Goal: Complete application form: Complete application form

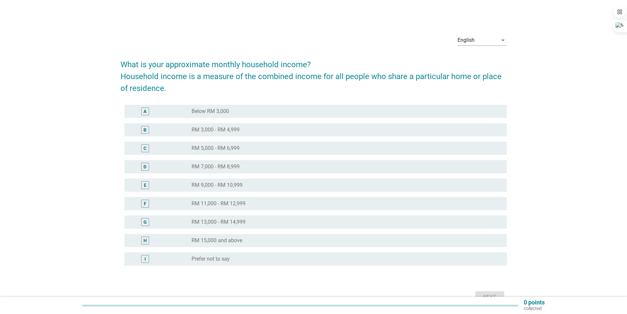
click at [238, 186] on label "RM 9,000 - RM 10,999" at bounding box center [217, 185] width 51 height 7
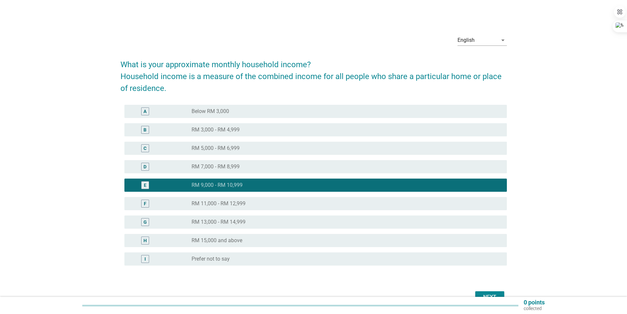
scroll to position [33, 0]
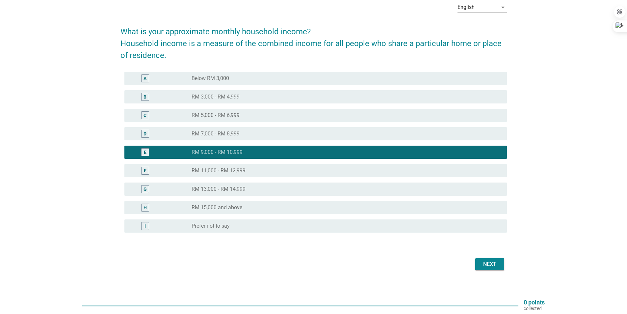
click at [491, 262] on div "Next" at bounding box center [490, 264] width 18 height 8
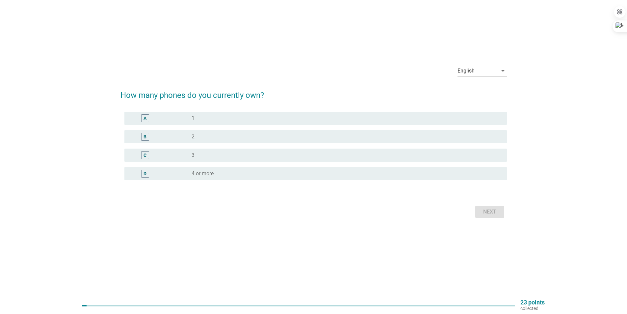
scroll to position [0, 0]
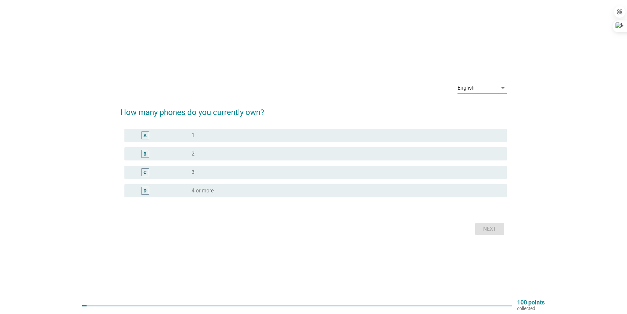
click at [239, 137] on div "radio_button_unchecked 1" at bounding box center [344, 135] width 305 height 7
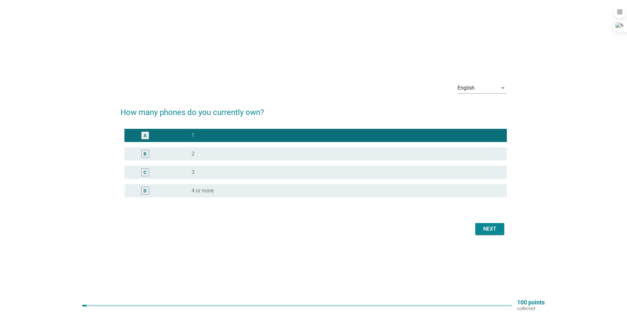
click at [494, 228] on div "Next" at bounding box center [490, 229] width 18 height 8
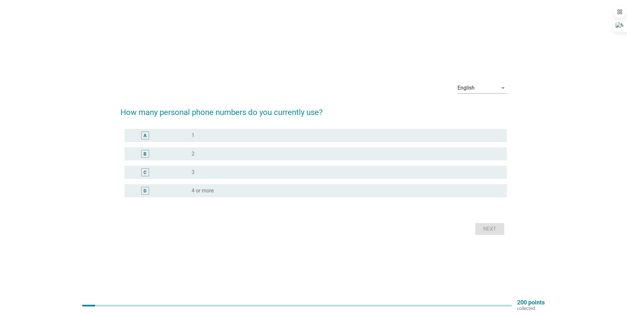
click at [243, 135] on div "radio_button_unchecked 1" at bounding box center [344, 135] width 305 height 7
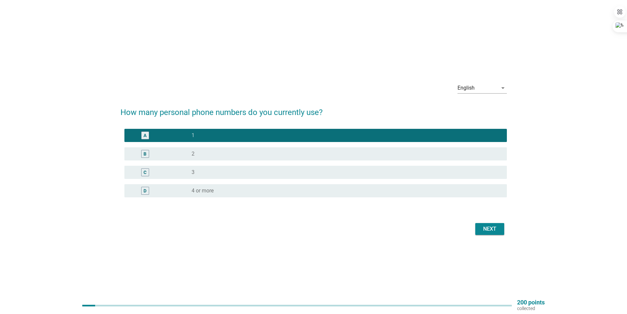
click at [487, 229] on div "Next" at bounding box center [490, 229] width 18 height 8
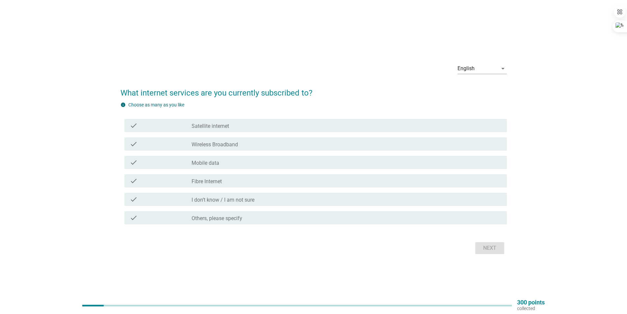
click at [217, 166] on label "Mobile data" at bounding box center [206, 163] width 28 height 7
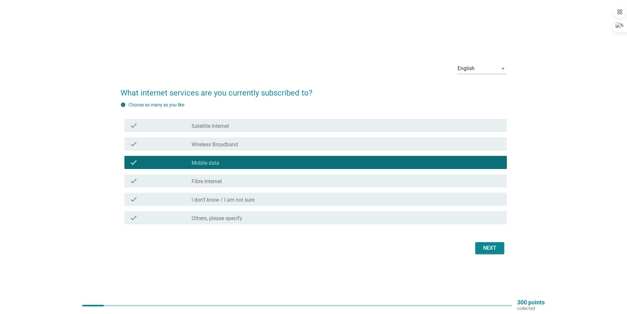
click at [267, 180] on div "check_box_outline_blank Fibre Internet" at bounding box center [347, 181] width 310 height 8
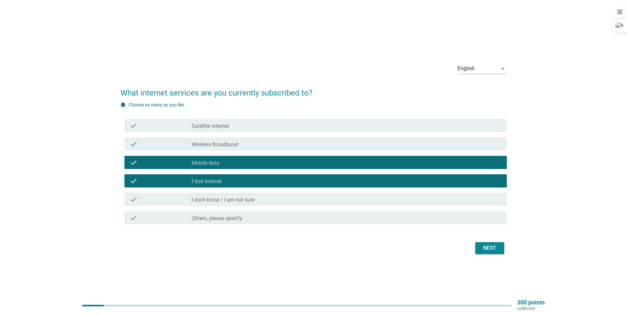
click at [487, 247] on div "Next" at bounding box center [490, 248] width 18 height 8
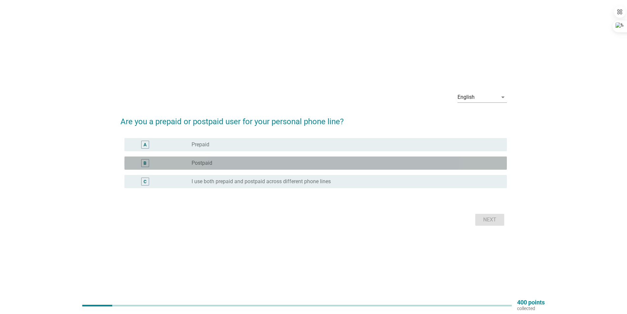
click at [270, 165] on div "radio_button_unchecked Postpaid" at bounding box center [344, 163] width 305 height 7
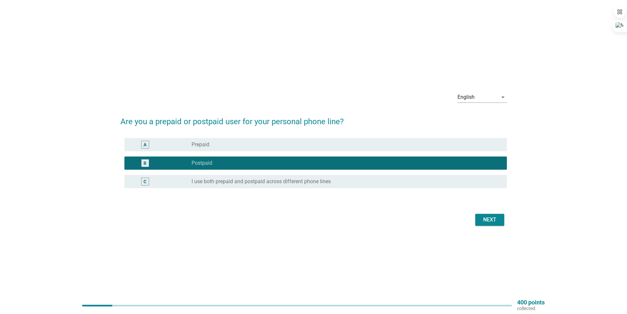
click at [487, 224] on button "Next" at bounding box center [490, 220] width 29 height 12
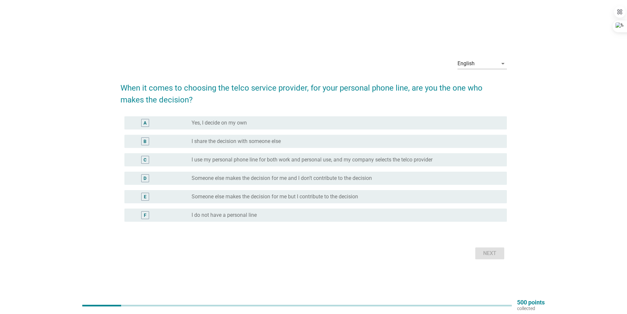
click at [263, 123] on div "radio_button_unchecked Yes, I decide on my own" at bounding box center [344, 123] width 305 height 7
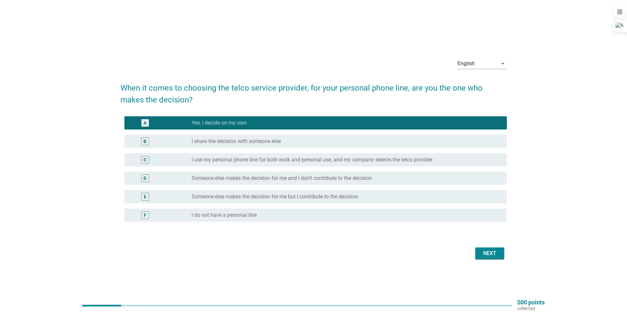
click at [488, 250] on div "Next" at bounding box center [490, 253] width 18 height 8
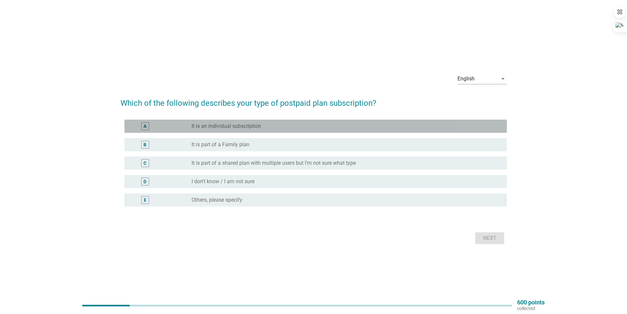
click at [281, 130] on div "A radio_button_unchecked It is an individual subscription" at bounding box center [316, 126] width 383 height 13
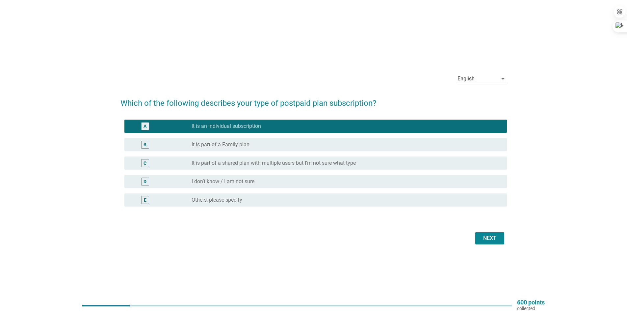
click at [485, 239] on div "Next" at bounding box center [490, 238] width 18 height 8
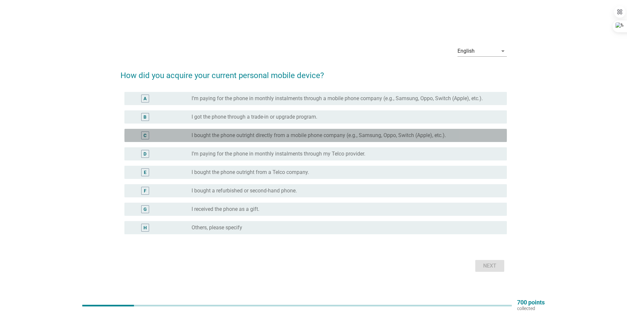
click at [346, 136] on label "I bought the phone outright directly from a mobile phone company (e.g., Samsung…" at bounding box center [319, 135] width 255 height 7
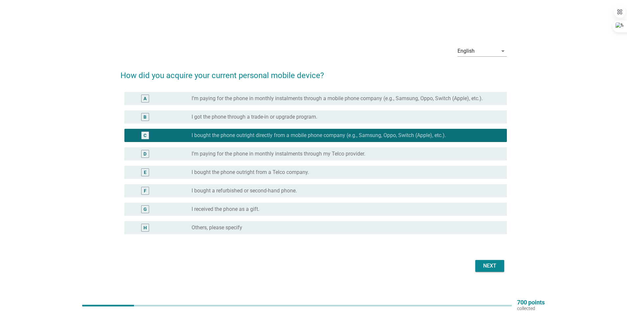
click at [488, 263] on div "Next" at bounding box center [490, 266] width 18 height 8
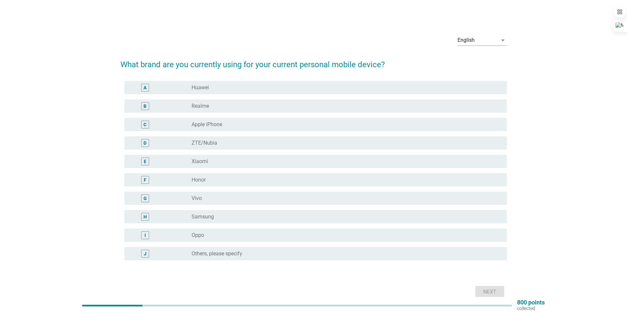
click at [240, 184] on div "F radio_button_unchecked Honor" at bounding box center [316, 179] width 383 height 13
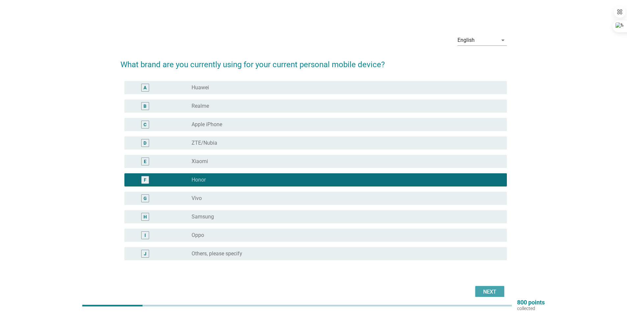
click at [483, 289] on div "Next" at bounding box center [490, 292] width 18 height 8
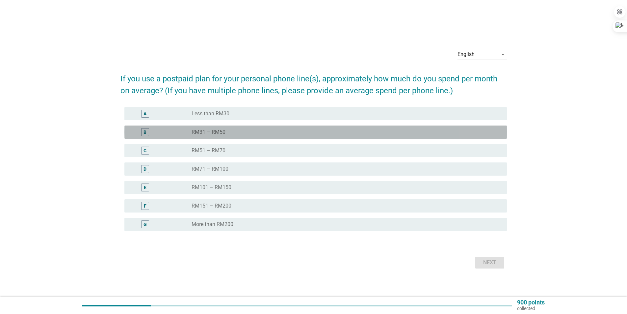
click at [256, 130] on div "radio_button_unchecked RM31 – RM50" at bounding box center [344, 132] width 305 height 7
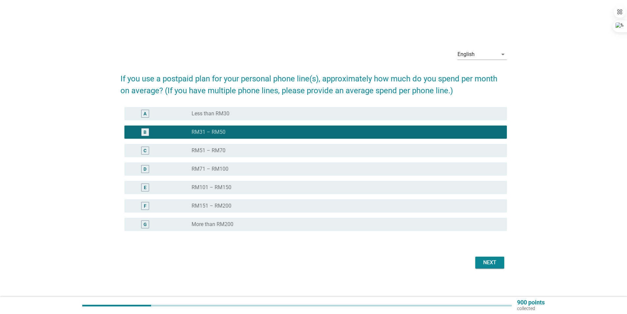
click at [495, 259] on div "Next" at bounding box center [490, 263] width 18 height 8
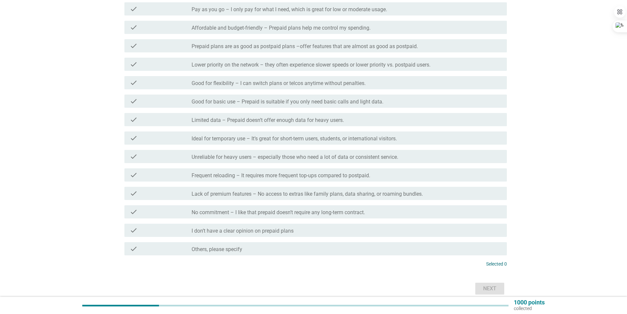
scroll to position [99, 0]
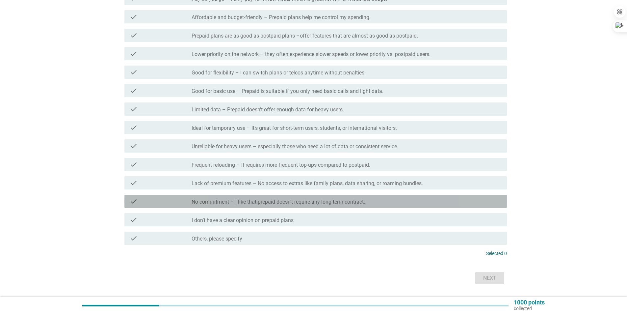
click at [334, 202] on label "No commitment – I like that prepaid doesn’t require any long-term contract." at bounding box center [279, 202] width 174 height 7
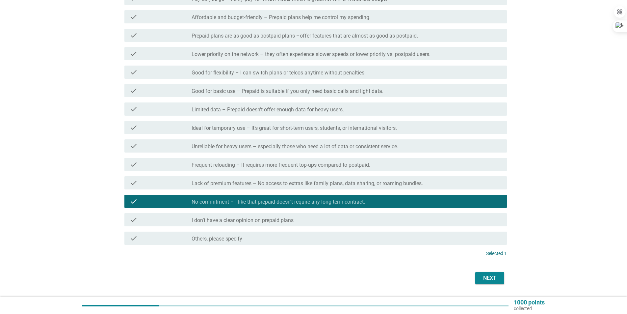
click at [494, 278] on div "Next" at bounding box center [490, 278] width 18 height 8
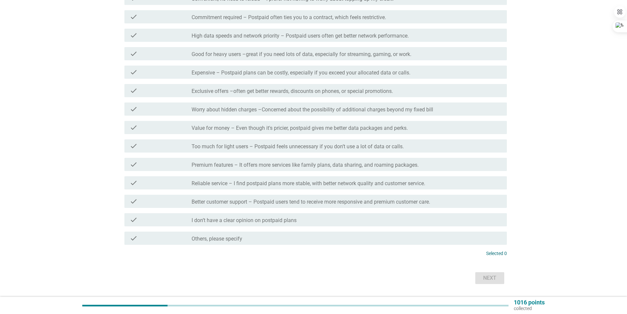
scroll to position [0, 0]
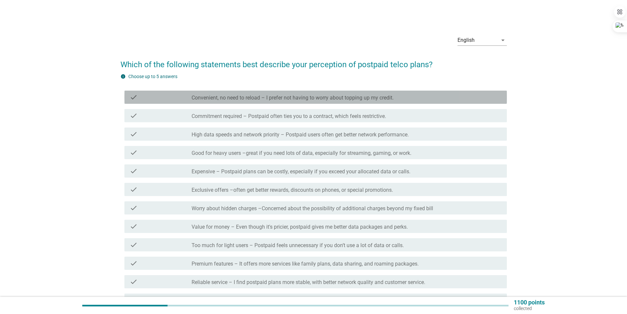
click at [285, 96] on label "Convenient, no need to reload – I prefer not having to worry about topping up m…" at bounding box center [293, 98] width 202 height 7
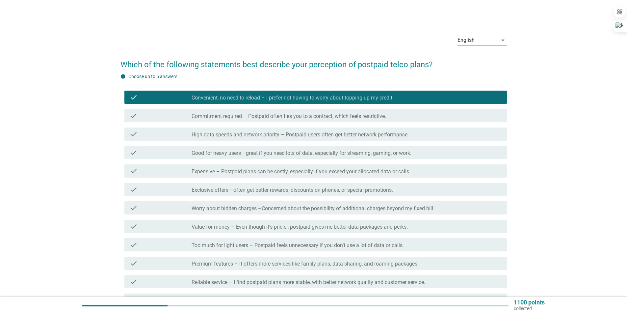
click at [287, 248] on label "Too much for light users – Postpaid feels unnecessary if you don’t use a lot of…" at bounding box center [298, 245] width 212 height 7
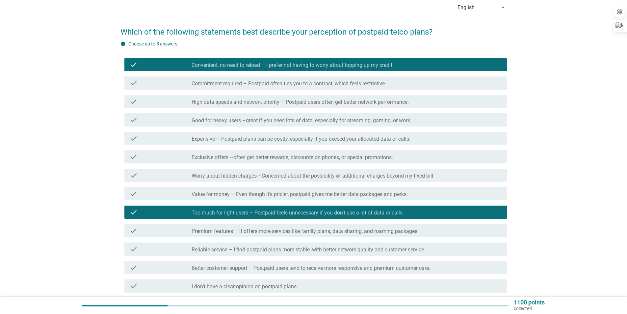
scroll to position [33, 0]
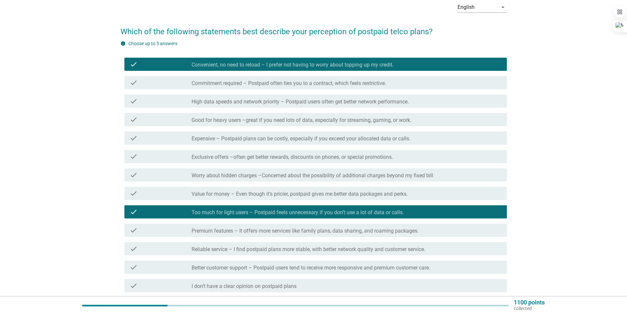
drag, startPoint x: 220, startPoint y: 251, endPoint x: 221, endPoint y: 256, distance: 5.0
click at [220, 252] on label "Reliable service – I find postpaid plans more stable, with better network quali…" at bounding box center [309, 249] width 234 height 7
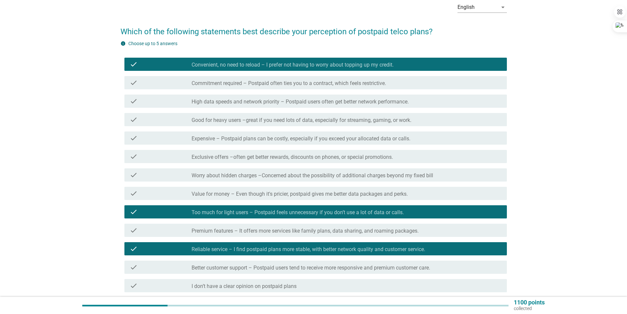
click at [228, 267] on label "Better customer support – Postpaid users tend to receive more responsive and pr…" at bounding box center [311, 267] width 239 height 7
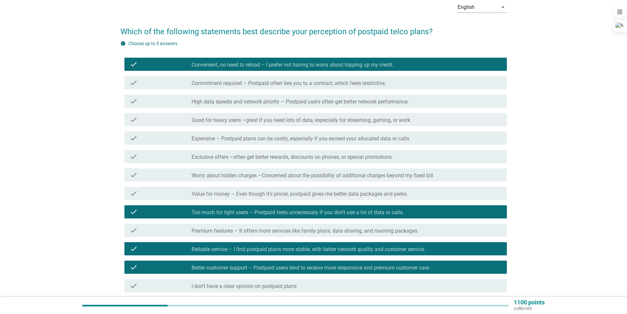
click at [227, 106] on div "check check_box_outline_blank High data speeds and network priority – Postpaid …" at bounding box center [316, 101] width 383 height 13
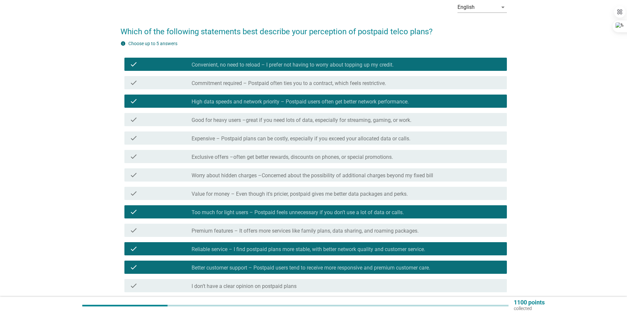
click at [223, 269] on label "Better customer support – Postpaid users tend to receive more responsive and pr…" at bounding box center [311, 267] width 239 height 7
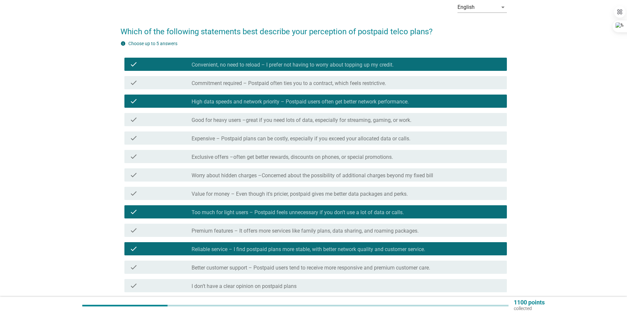
click at [231, 206] on div "check check_box Too much for light users – Postpaid feels unnecessary if you do…" at bounding box center [316, 211] width 383 height 13
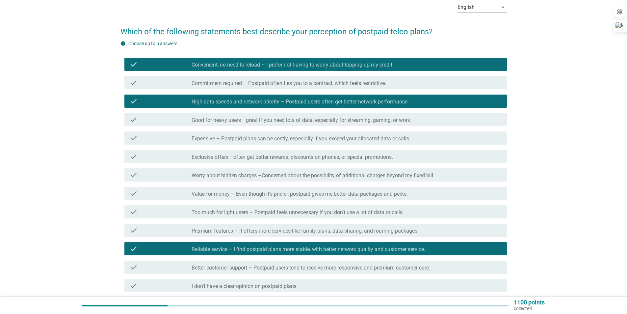
click at [208, 115] on div "check check_box_outline_blank Good for heavy users –great if you need lots of d…" at bounding box center [316, 119] width 383 height 13
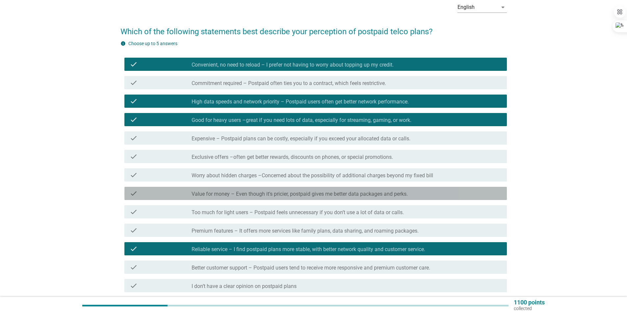
click at [238, 191] on label "Value for money – Even though it's pricier, postpaid gives me better data packa…" at bounding box center [300, 194] width 216 height 7
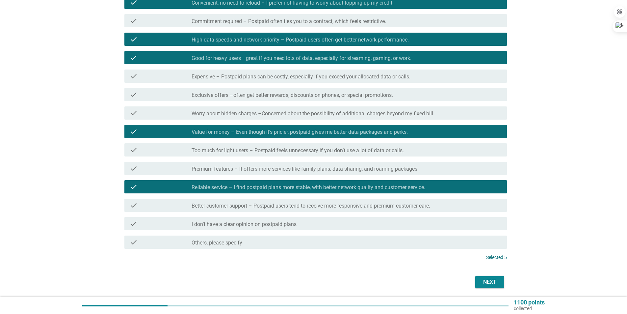
scroll to position [99, 0]
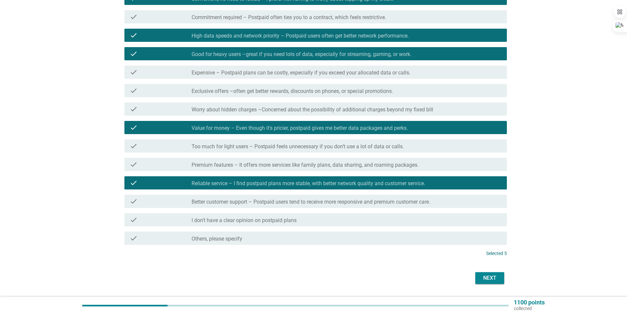
click at [484, 275] on div "Next" at bounding box center [490, 278] width 18 height 8
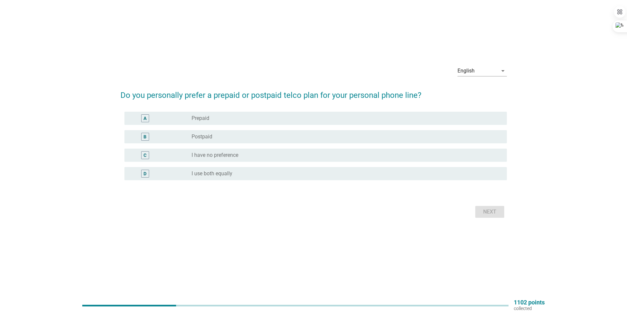
scroll to position [0, 0]
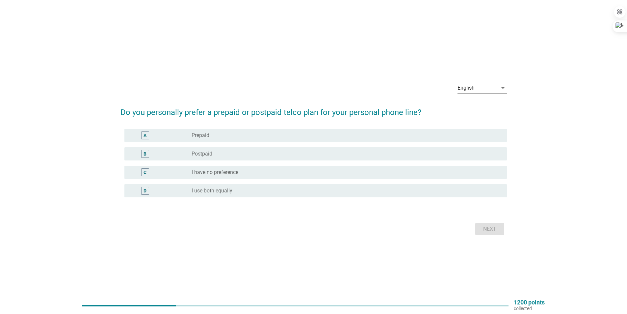
click at [219, 149] on div "B radio_button_unchecked Postpaid" at bounding box center [316, 153] width 383 height 13
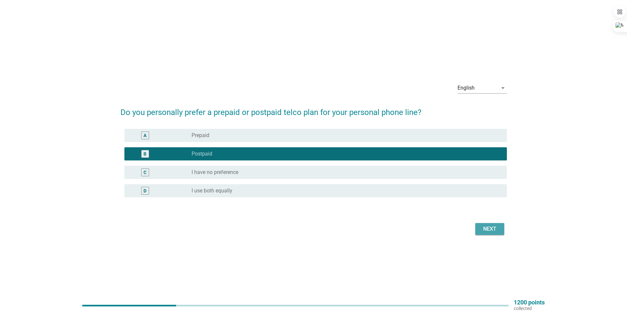
click at [494, 226] on div "Next" at bounding box center [490, 229] width 18 height 8
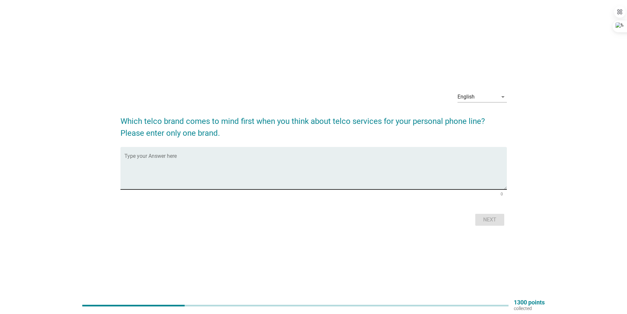
click at [242, 178] on textarea "Type your Answer here" at bounding box center [316, 172] width 383 height 35
type textarea "Hotlink"
click at [493, 223] on div "Next" at bounding box center [490, 220] width 18 height 8
click at [196, 167] on textarea "Type your Answer here" at bounding box center [316, 172] width 383 height 35
type textarea "Maxis"
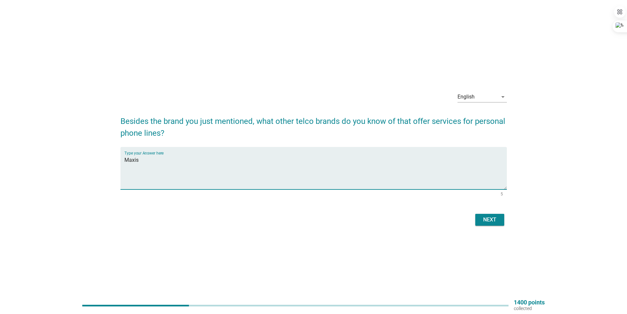
click at [487, 224] on button "Next" at bounding box center [490, 220] width 29 height 12
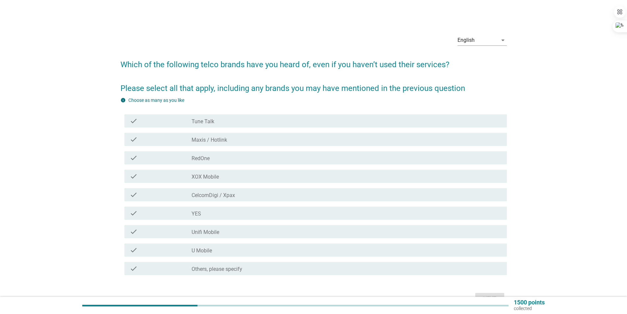
click at [250, 141] on div "check_box_outline_blank Maxis / Hotlink" at bounding box center [347, 139] width 310 height 8
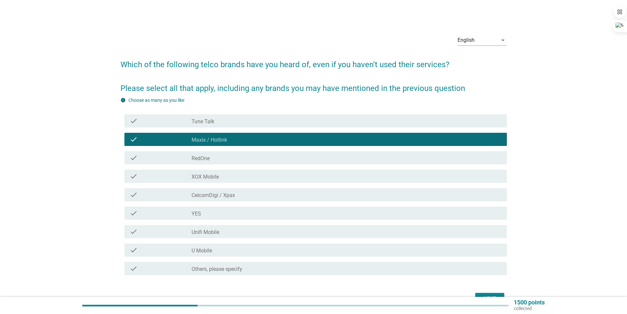
click at [254, 157] on div "check_box_outline_blank RedOne" at bounding box center [347, 158] width 310 height 8
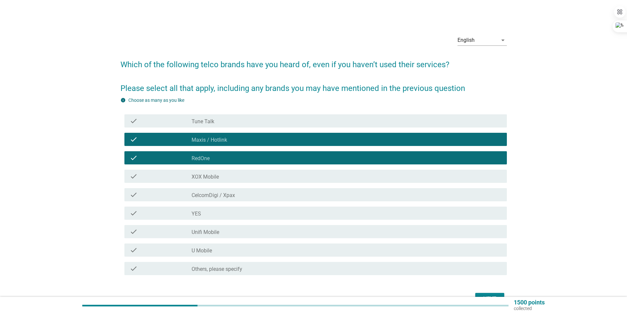
click at [251, 200] on div "check check_box_outline_blank CelcomDigi / Xpax" at bounding box center [316, 194] width 383 height 13
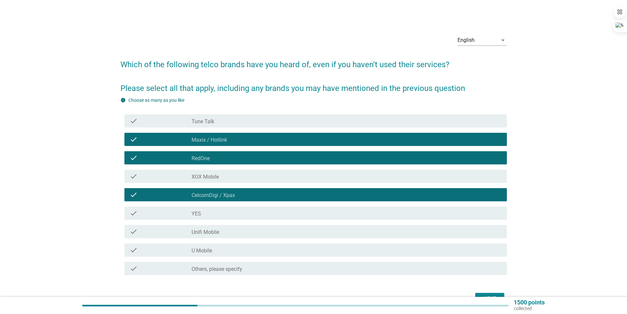
click at [248, 212] on div "check_box_outline_blank YES" at bounding box center [347, 213] width 310 height 8
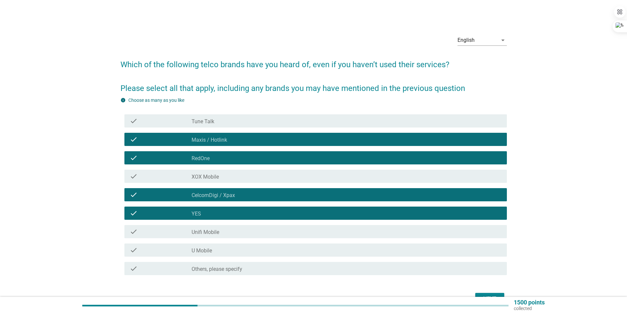
click at [293, 249] on div "check_box_outline_blank U Mobile" at bounding box center [347, 250] width 310 height 8
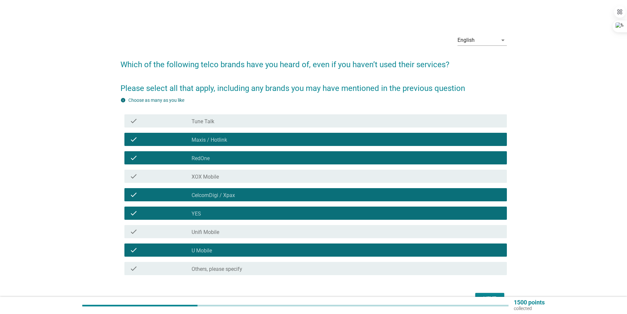
scroll to position [33, 0]
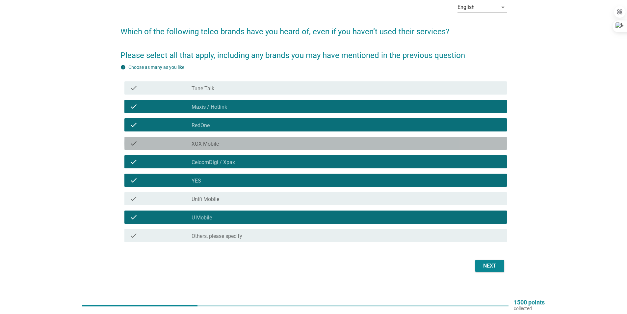
click at [270, 145] on div "check_box_outline_blank XOX Mobile" at bounding box center [347, 143] width 310 height 8
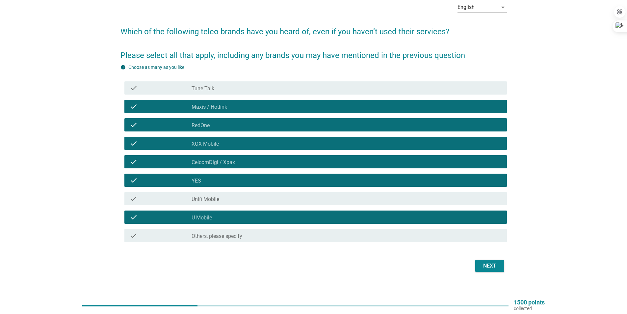
click at [259, 97] on div "check check_box_outline_blank Tune Talk" at bounding box center [314, 88] width 387 height 18
click at [246, 83] on div "check check_box_outline_blank Tune Talk" at bounding box center [316, 87] width 383 height 13
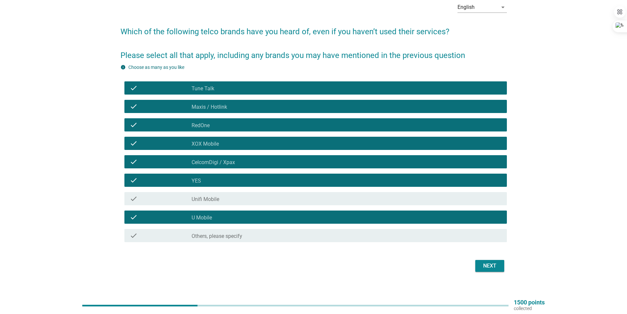
click at [499, 265] on div "Next" at bounding box center [490, 266] width 18 height 8
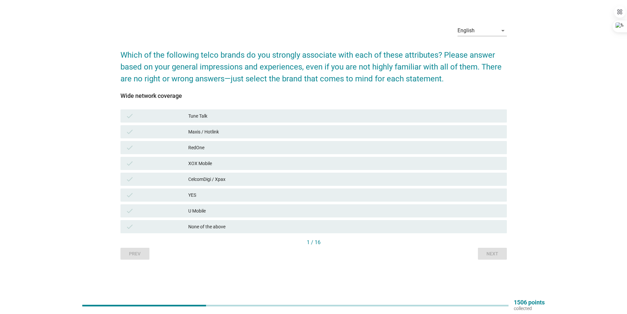
scroll to position [0, 0]
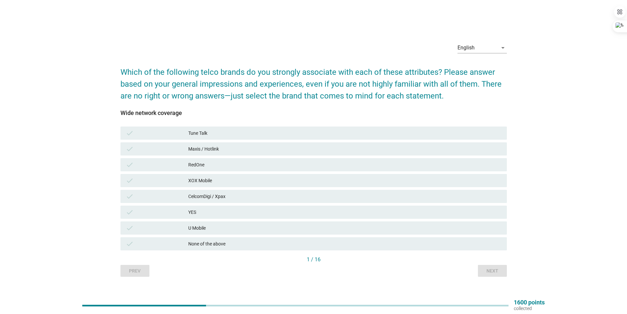
click at [264, 145] on div "Maxis / Hotlink" at bounding box center [345, 149] width 314 height 8
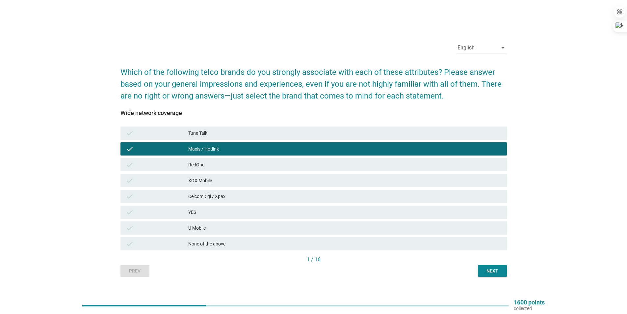
click at [482, 266] on button "Next" at bounding box center [492, 271] width 29 height 12
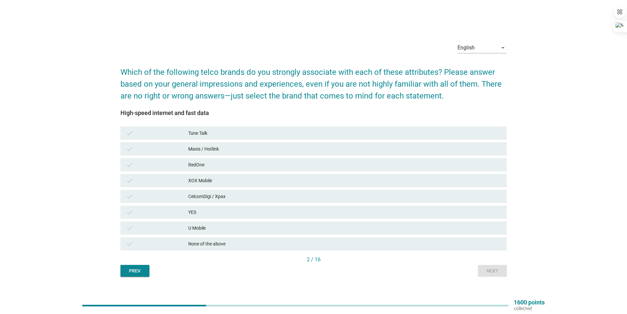
click at [214, 139] on div "check Tune Talk" at bounding box center [314, 132] width 387 height 13
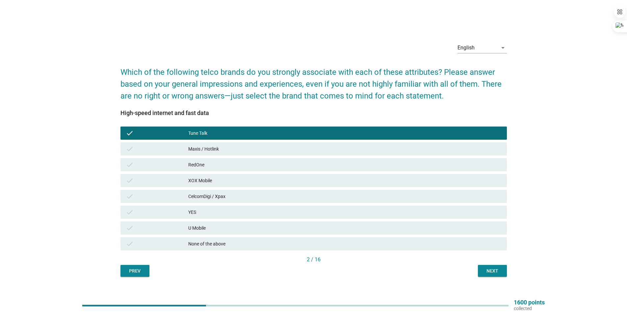
click at [486, 271] on div "Next" at bounding box center [493, 270] width 18 height 7
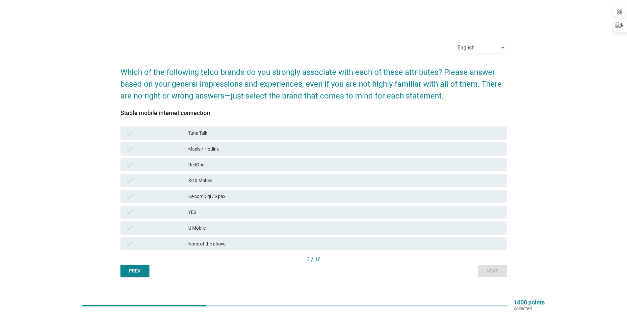
click at [266, 212] on div "YES" at bounding box center [345, 212] width 314 height 8
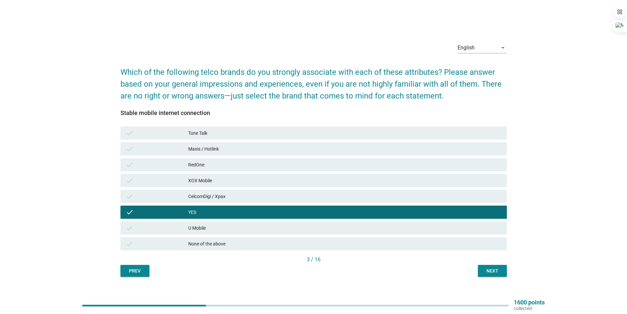
click at [487, 271] on div "Next" at bounding box center [493, 270] width 18 height 7
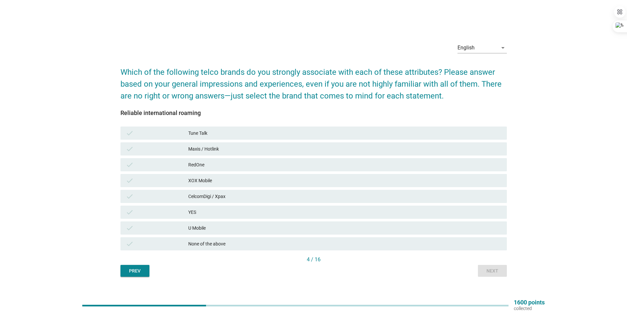
click at [239, 179] on div "XOX Mobile" at bounding box center [345, 181] width 314 height 8
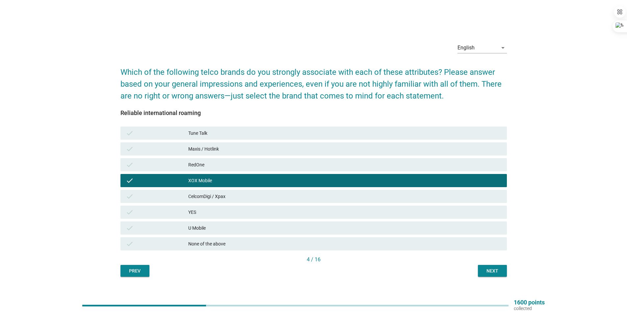
click at [248, 229] on div "U Mobile" at bounding box center [345, 228] width 314 height 8
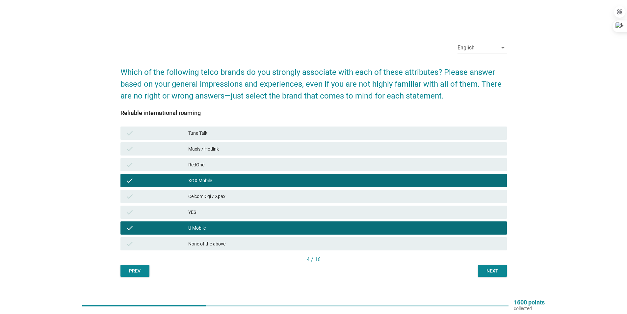
click at [485, 269] on div "Next" at bounding box center [493, 270] width 18 height 7
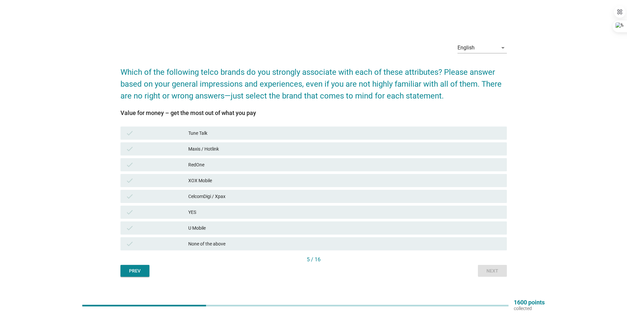
click at [266, 160] on div "check RedOne" at bounding box center [314, 164] width 387 height 13
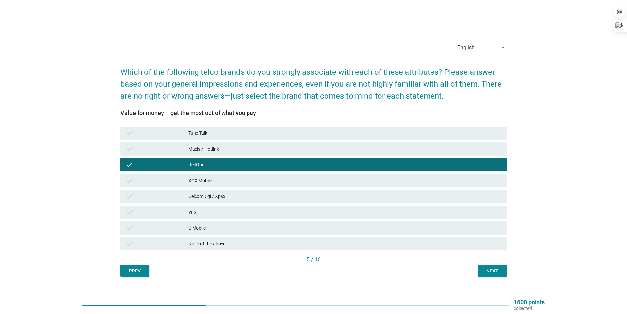
click at [270, 201] on div "check CelcomDigi / Xpax" at bounding box center [314, 196] width 387 height 13
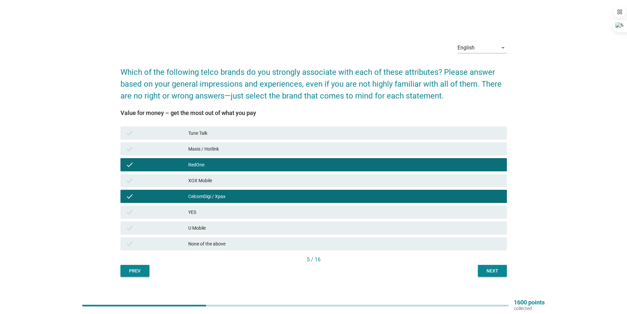
click at [285, 217] on div "check YES" at bounding box center [314, 212] width 387 height 13
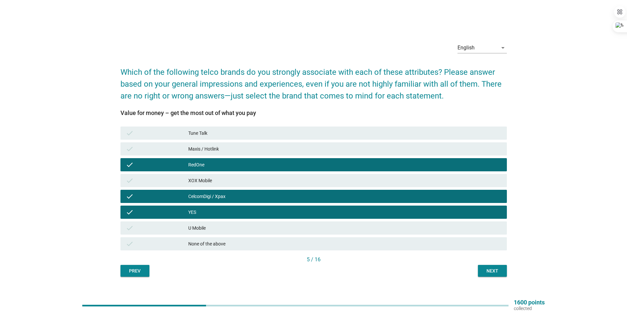
click at [483, 269] on button "Next" at bounding box center [492, 271] width 29 height 12
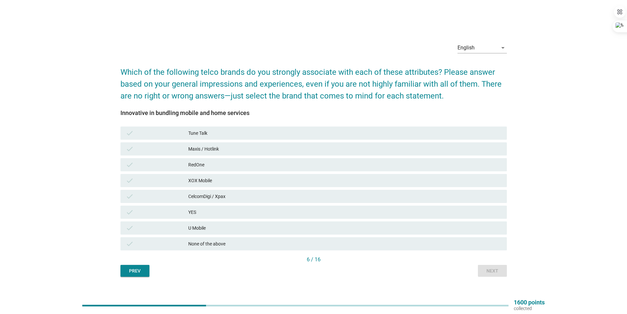
click at [197, 179] on div "XOX Mobile" at bounding box center [345, 181] width 314 height 8
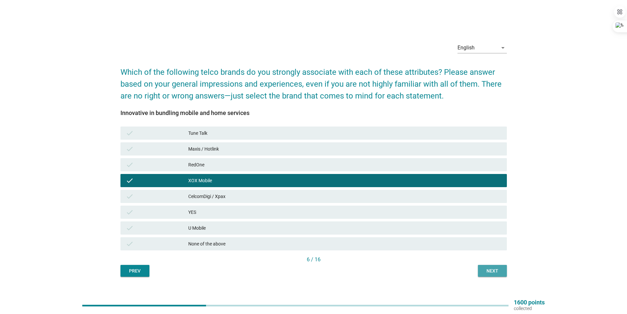
click at [499, 271] on div "Next" at bounding box center [493, 270] width 18 height 7
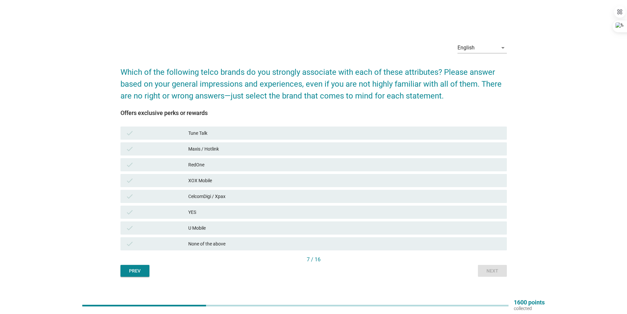
click at [287, 143] on div "check Maxis / Hotlink" at bounding box center [314, 148] width 387 height 13
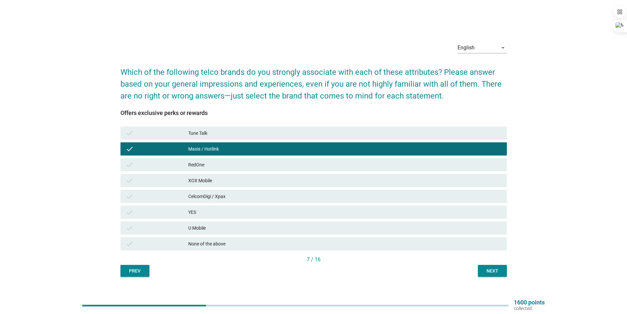
click at [493, 268] on div "Next" at bounding box center [493, 270] width 18 height 7
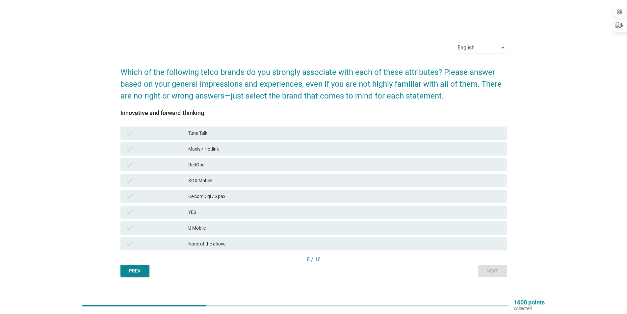
click at [216, 216] on div "check YES" at bounding box center [314, 212] width 387 height 13
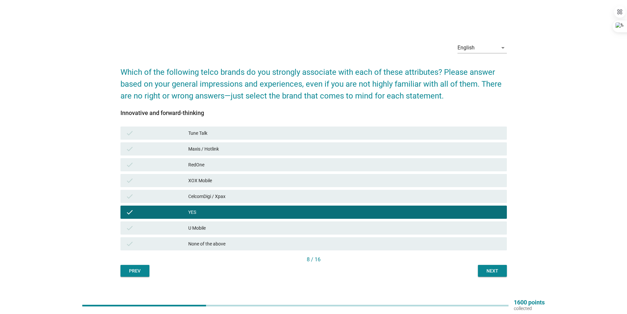
click at [220, 226] on div "U Mobile" at bounding box center [345, 228] width 314 height 8
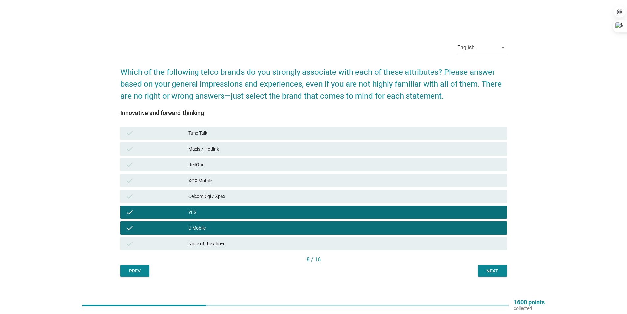
click at [499, 271] on div "Next" at bounding box center [493, 270] width 18 height 7
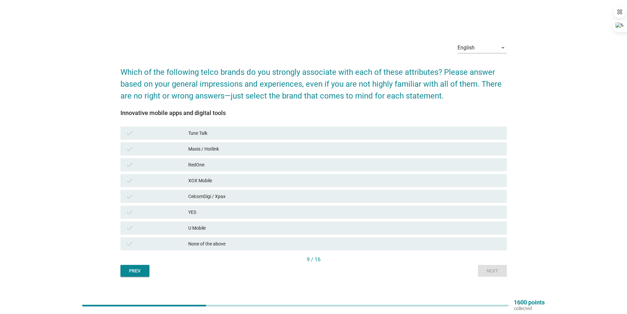
click at [270, 145] on div "check Maxis / Hotlink" at bounding box center [314, 148] width 387 height 13
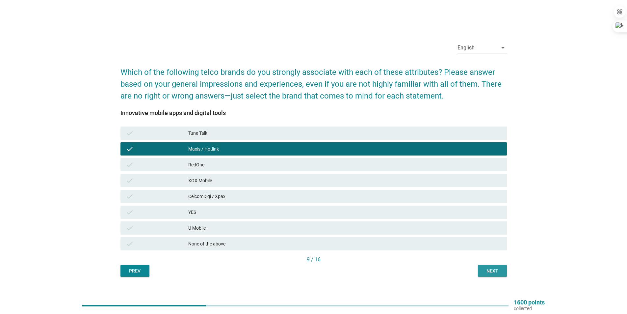
click at [484, 272] on div "Next" at bounding box center [493, 270] width 18 height 7
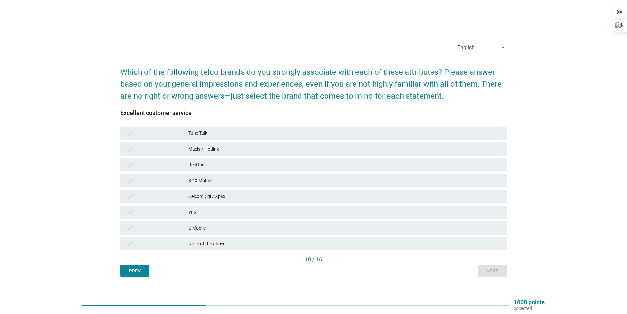
click at [275, 189] on div "check CelcomDigi / Xpax" at bounding box center [313, 196] width 389 height 16
click at [277, 193] on div "CelcomDigi / Xpax" at bounding box center [345, 196] width 314 height 8
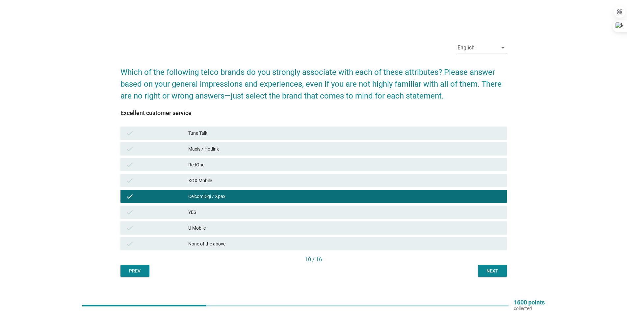
click at [489, 266] on button "Next" at bounding box center [492, 271] width 29 height 12
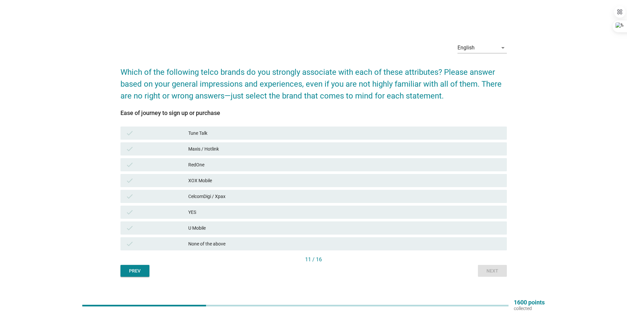
click at [288, 161] on div "RedOne" at bounding box center [345, 165] width 314 height 8
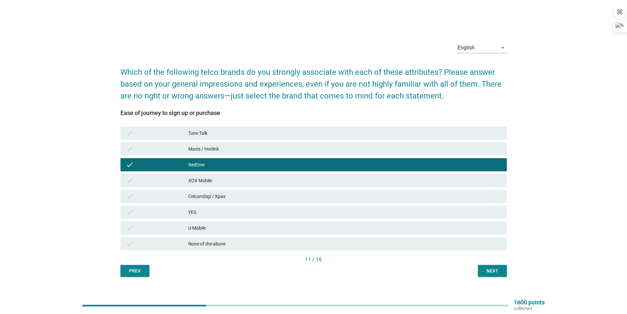
click at [490, 271] on div "Next" at bounding box center [493, 270] width 18 height 7
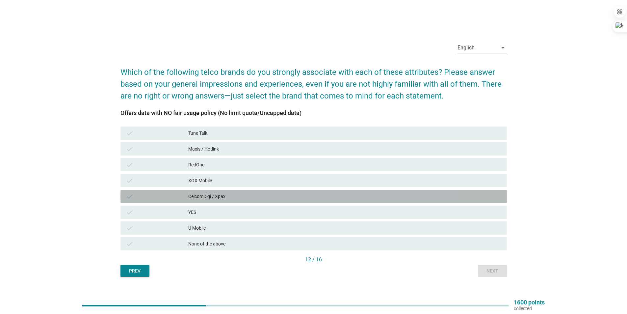
click at [249, 191] on div "check CelcomDigi / Xpax" at bounding box center [314, 196] width 387 height 13
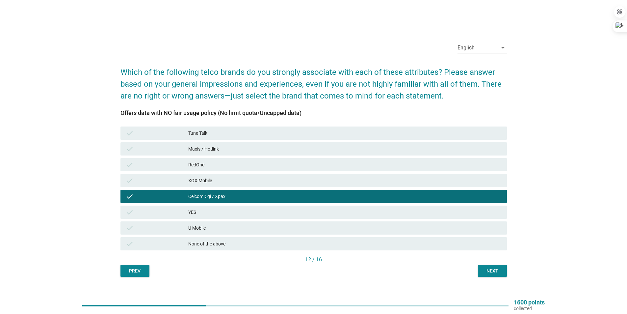
click at [493, 268] on div "Next" at bounding box center [493, 270] width 18 height 7
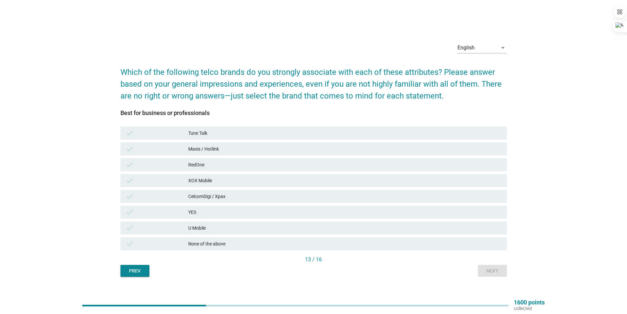
click at [257, 140] on div "check Tune Talk" at bounding box center [313, 133] width 389 height 16
click at [397, 126] on div "check Tune Talk" at bounding box center [313, 133] width 389 height 16
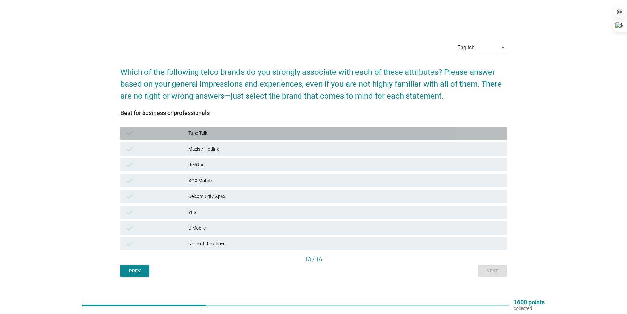
click at [402, 137] on div "check Tune Talk" at bounding box center [314, 132] width 387 height 13
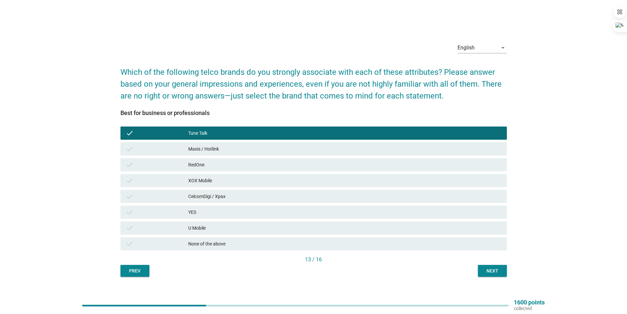
click at [489, 272] on div "Next" at bounding box center [493, 270] width 18 height 7
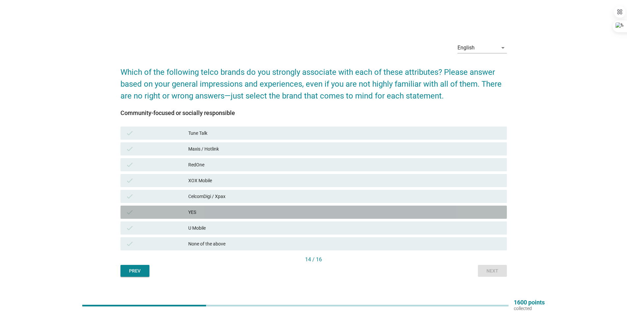
click at [273, 213] on div "YES" at bounding box center [345, 212] width 314 height 8
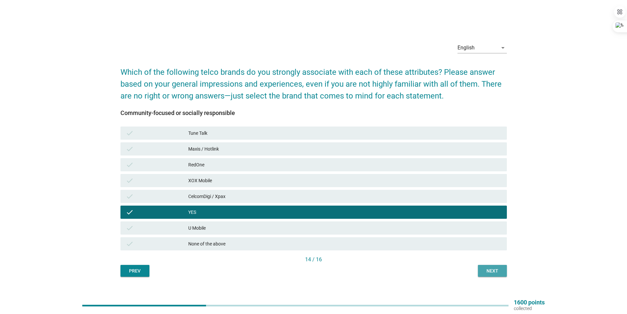
click at [489, 271] on div "Next" at bounding box center [493, 270] width 18 height 7
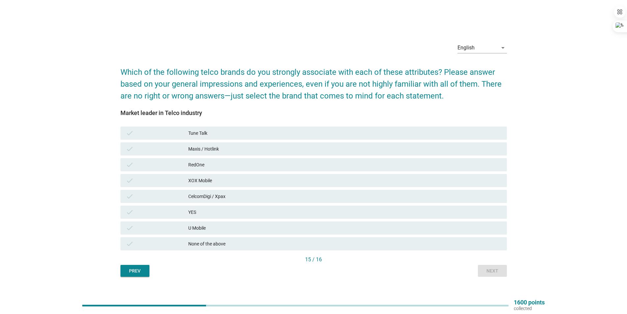
click at [220, 155] on div "check Maxis / Hotlink" at bounding box center [314, 148] width 387 height 13
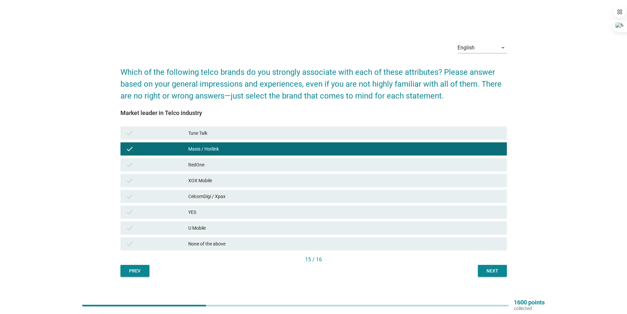
click at [490, 266] on button "Next" at bounding box center [492, 271] width 29 height 12
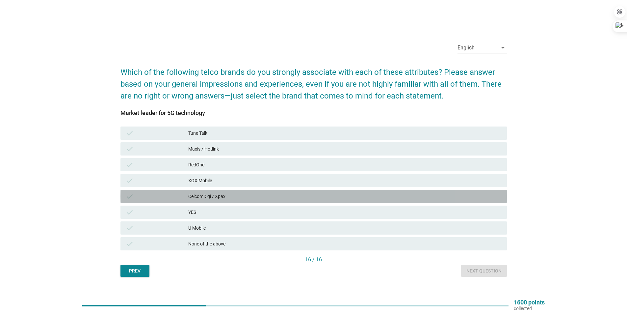
click at [217, 195] on div "CelcomDigi / Xpax" at bounding box center [345, 196] width 314 height 8
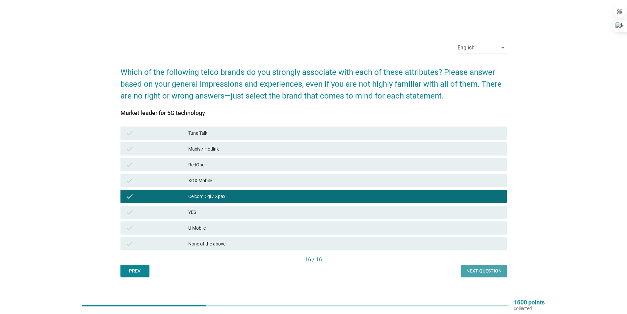
click at [476, 270] on div "Next question" at bounding box center [484, 270] width 35 height 7
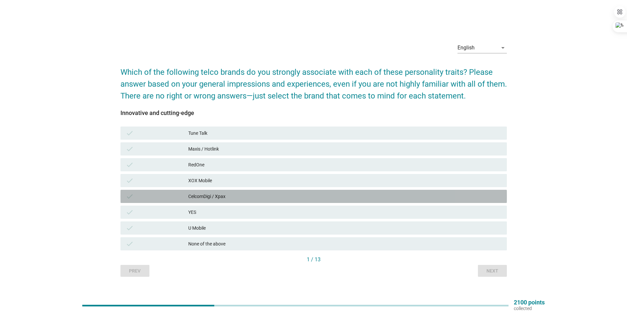
click at [300, 198] on div "CelcomDigi / Xpax" at bounding box center [345, 196] width 314 height 8
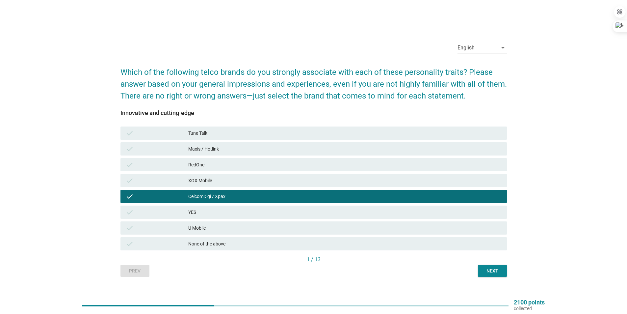
click at [299, 186] on div "check XOX Mobile" at bounding box center [314, 180] width 387 height 13
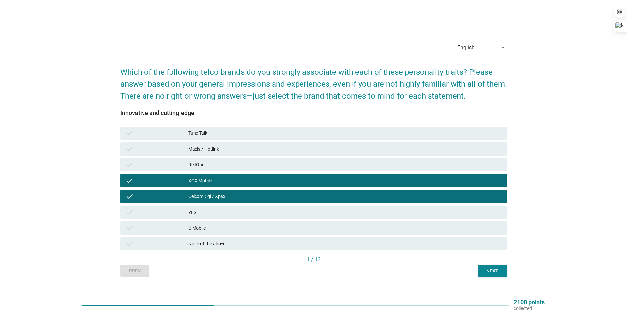
click at [491, 267] on div "Next" at bounding box center [493, 270] width 18 height 7
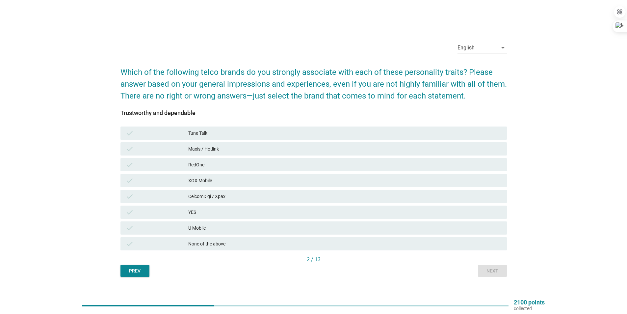
click at [230, 197] on div "CelcomDigi / Xpax" at bounding box center [345, 196] width 314 height 8
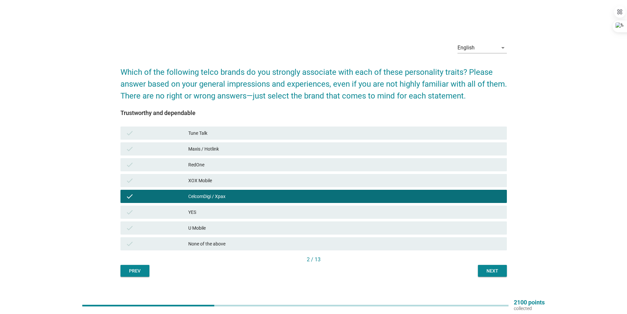
click at [501, 272] on div "Next" at bounding box center [493, 270] width 18 height 7
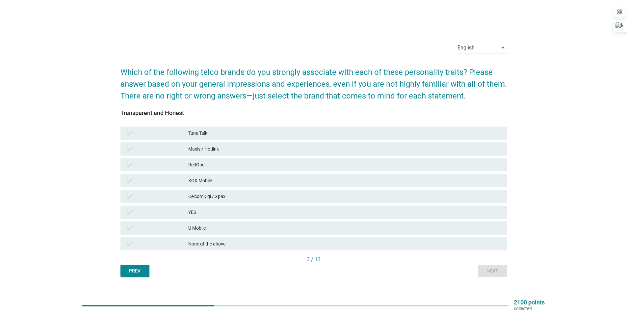
click at [256, 183] on div "XOX Mobile" at bounding box center [345, 181] width 314 height 8
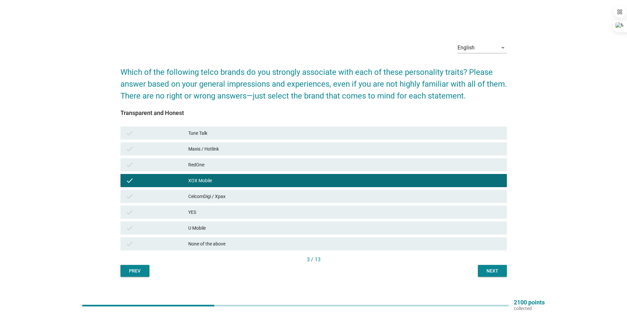
click at [244, 201] on div "check CelcomDigi / Xpax" at bounding box center [314, 196] width 387 height 13
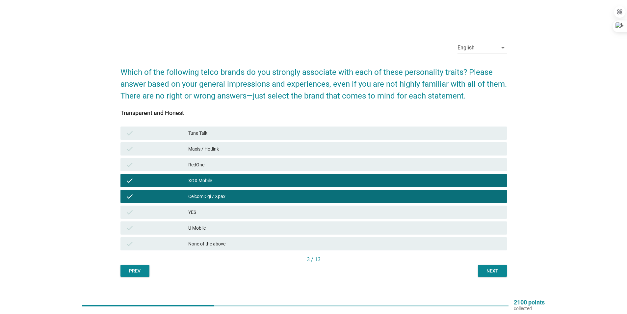
click at [301, 223] on div "check U Mobile" at bounding box center [314, 227] width 387 height 13
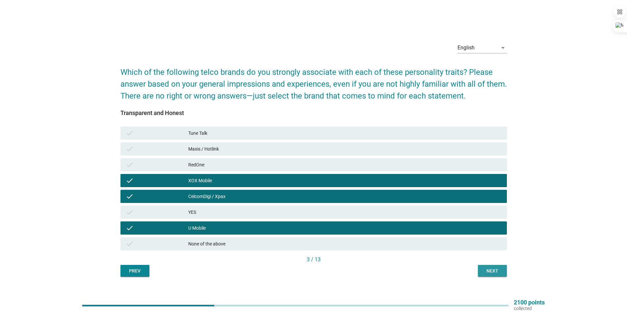
click at [495, 272] on div "Next" at bounding box center [493, 270] width 18 height 7
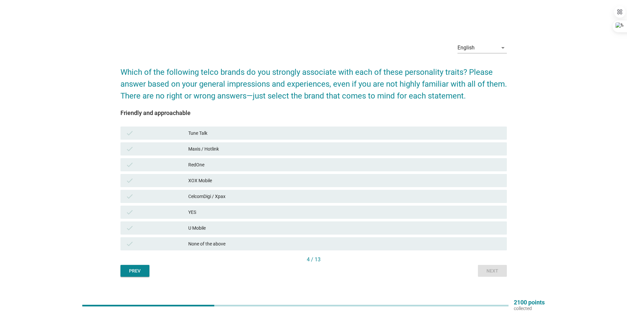
click at [313, 151] on div "Maxis / Hotlink" at bounding box center [345, 149] width 314 height 8
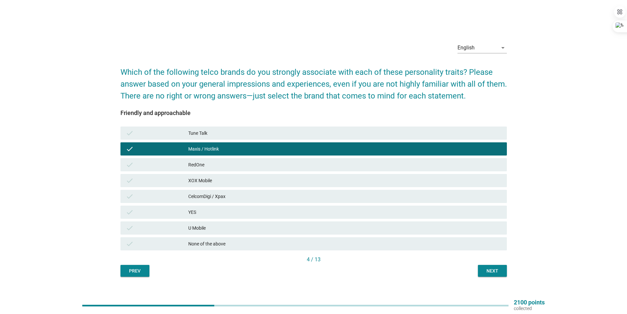
click at [487, 267] on div "Next" at bounding box center [493, 270] width 18 height 7
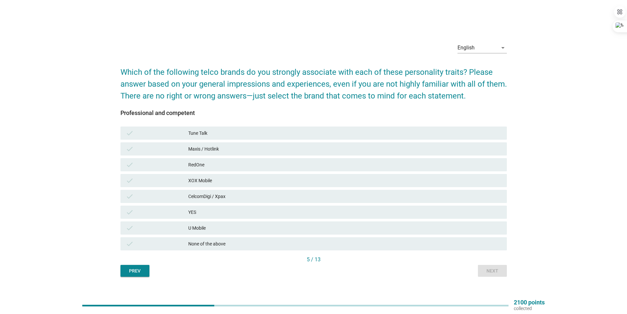
click at [237, 187] on div "check XOX Mobile" at bounding box center [313, 181] width 389 height 16
click at [237, 162] on div "RedOne" at bounding box center [345, 165] width 314 height 8
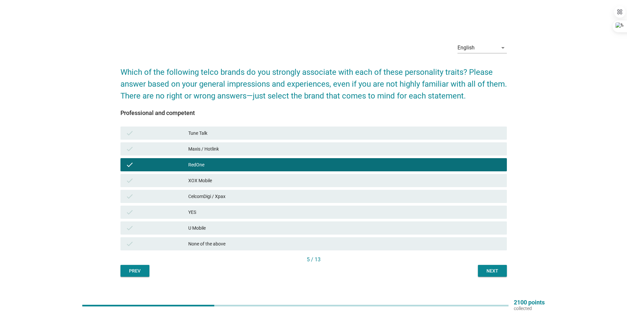
click at [481, 269] on button "Next" at bounding box center [492, 271] width 29 height 12
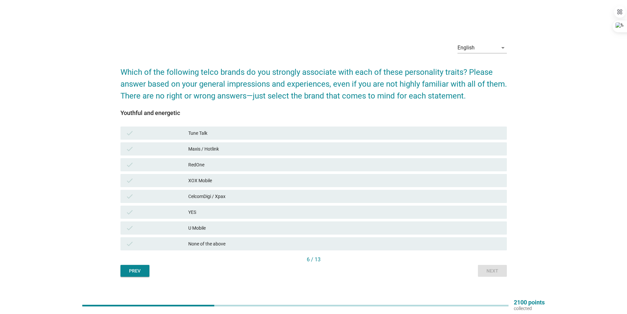
click at [247, 150] on div "Maxis / Hotlink" at bounding box center [345, 149] width 314 height 8
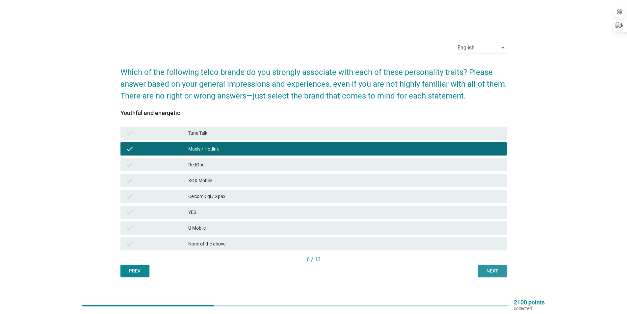
click at [501, 270] on div "Next" at bounding box center [493, 270] width 18 height 7
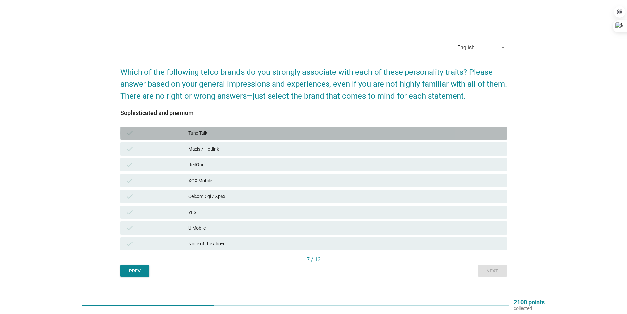
click at [205, 127] on div "check Tune Talk" at bounding box center [314, 132] width 387 height 13
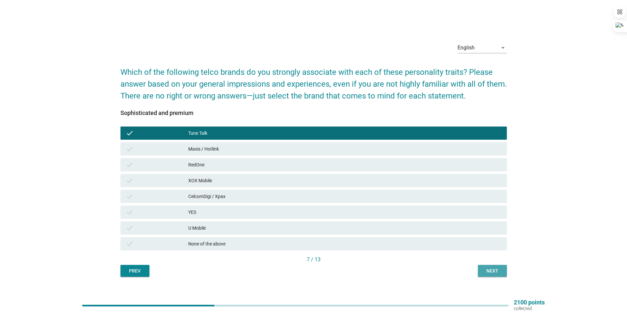
click at [490, 271] on div "Next" at bounding box center [493, 270] width 18 height 7
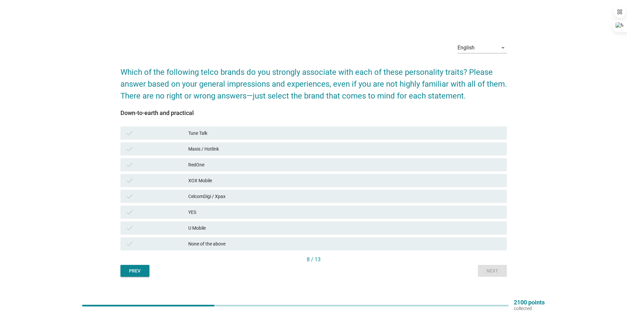
drag, startPoint x: 289, startPoint y: 215, endPoint x: 393, endPoint y: 236, distance: 106.4
click at [291, 217] on div "check YES" at bounding box center [314, 212] width 387 height 13
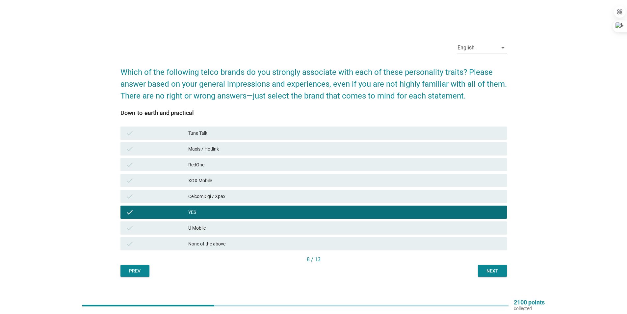
click at [485, 269] on div "Next" at bounding box center [493, 270] width 18 height 7
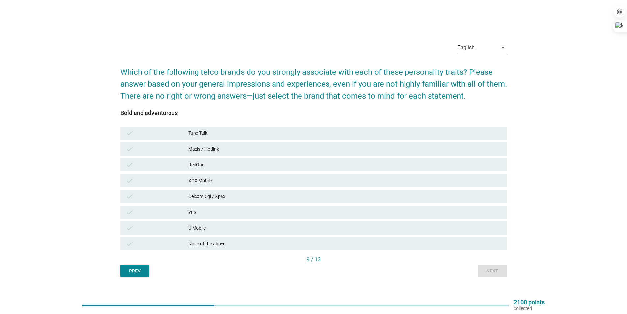
click at [306, 150] on div "Maxis / Hotlink" at bounding box center [345, 149] width 314 height 8
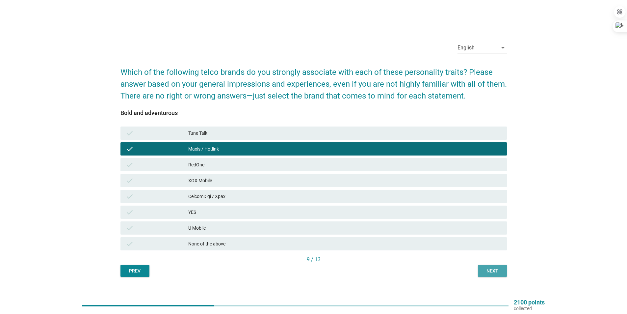
click at [487, 273] on div "Next" at bounding box center [493, 270] width 18 height 7
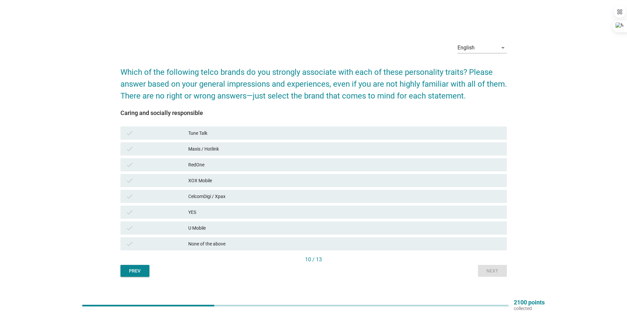
click at [263, 244] on div "None of the above" at bounding box center [345, 244] width 314 height 8
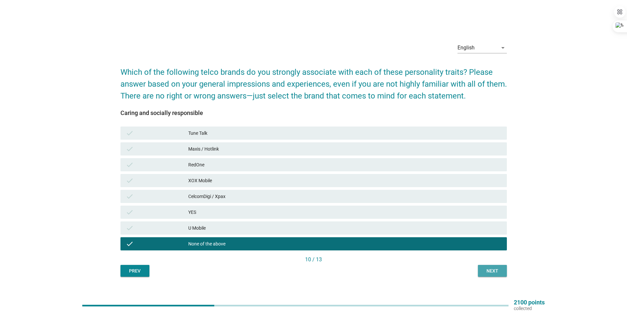
click at [487, 272] on div "Next" at bounding box center [493, 270] width 18 height 7
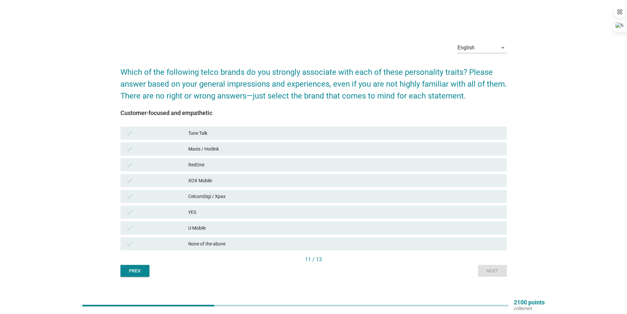
click at [303, 157] on div "check RedOne" at bounding box center [313, 165] width 389 height 16
click at [312, 191] on div "check CelcomDigi / Xpax" at bounding box center [314, 196] width 387 height 13
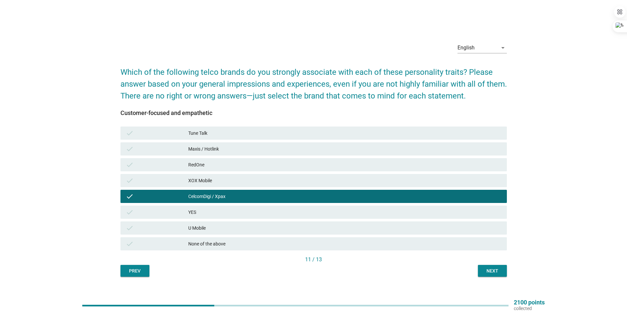
click at [487, 268] on div "Next" at bounding box center [493, 270] width 18 height 7
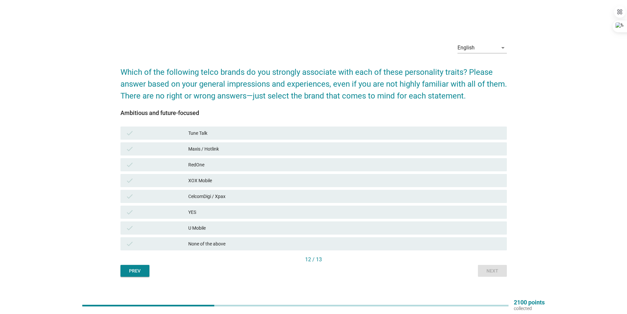
click at [312, 165] on div "RedOne" at bounding box center [345, 165] width 314 height 8
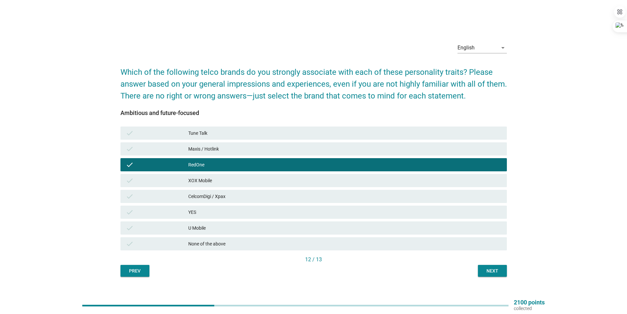
click at [495, 273] on div "Next" at bounding box center [493, 270] width 18 height 7
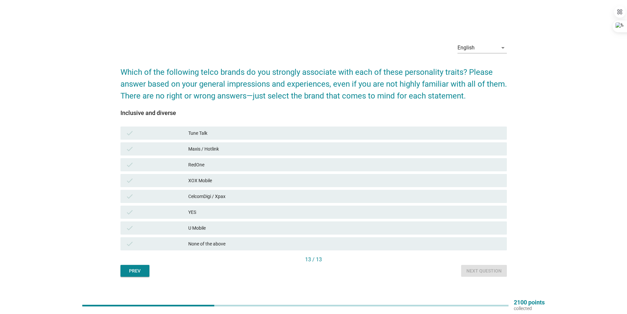
click at [377, 219] on div "check YES" at bounding box center [313, 212] width 389 height 16
click at [376, 211] on div "YES" at bounding box center [345, 212] width 314 height 8
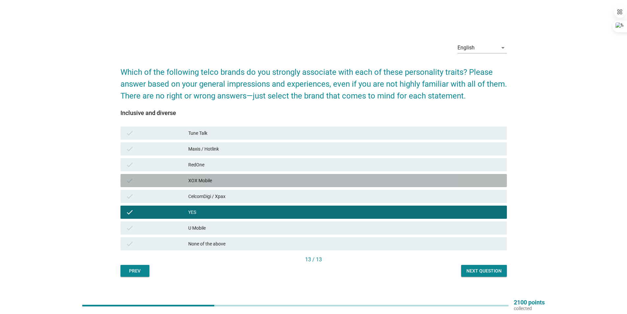
click at [298, 180] on div "XOX Mobile" at bounding box center [345, 181] width 314 height 8
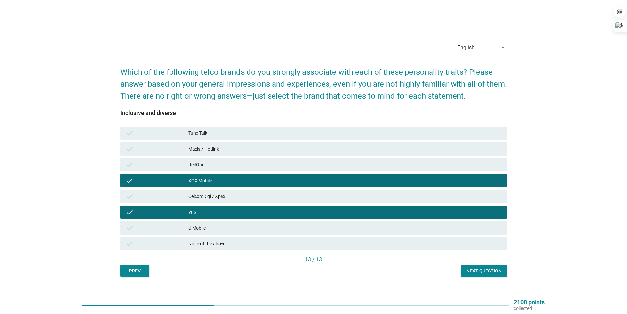
click at [499, 270] on div "Next question" at bounding box center [484, 270] width 35 height 7
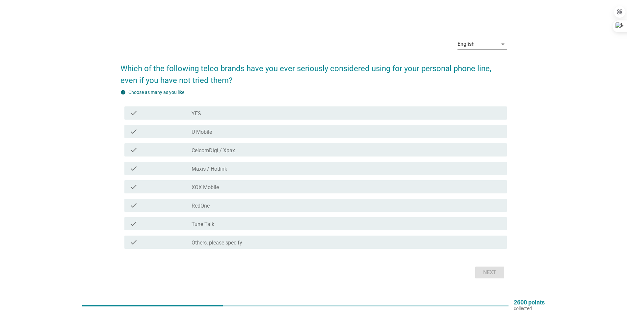
click at [235, 135] on div "check check_box_outline_blank U Mobile" at bounding box center [316, 131] width 383 height 13
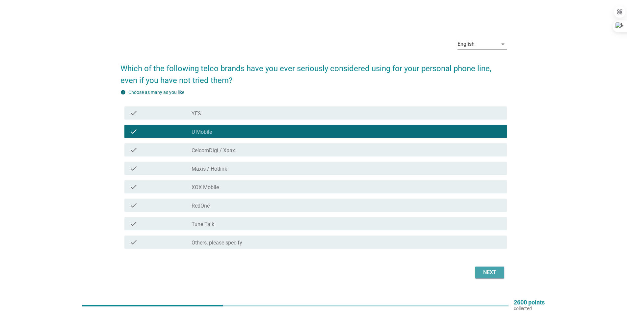
click at [485, 270] on div "Next" at bounding box center [490, 272] width 18 height 8
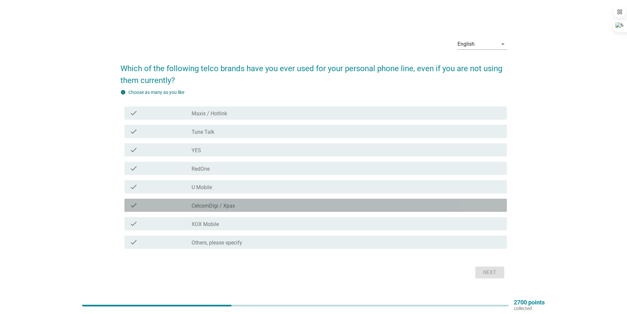
click at [208, 199] on div "check check_box CelcomDigi / Xpax" at bounding box center [316, 205] width 383 height 13
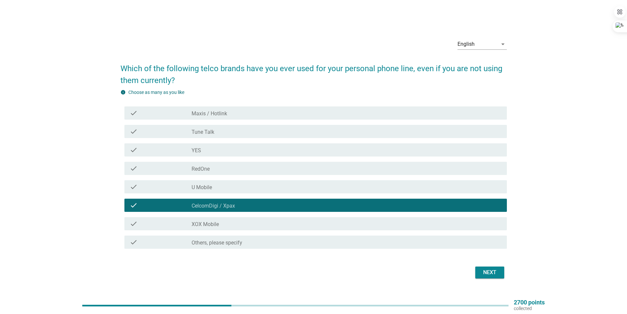
click at [229, 125] on div "check check_box Tune Talk" at bounding box center [316, 131] width 383 height 13
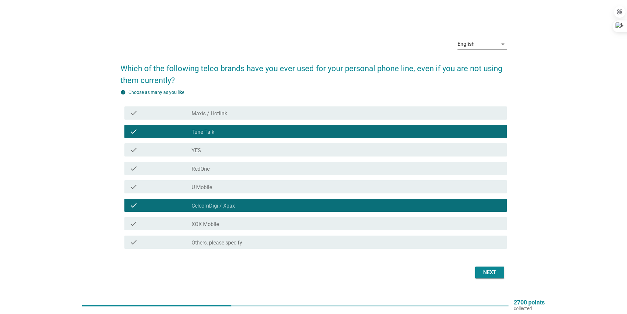
click at [496, 272] on div "Next" at bounding box center [490, 272] width 18 height 8
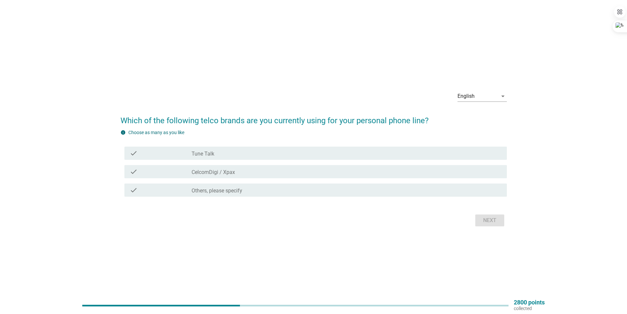
click at [273, 173] on div "check_box CelcomDigi / Xpax" at bounding box center [347, 172] width 310 height 8
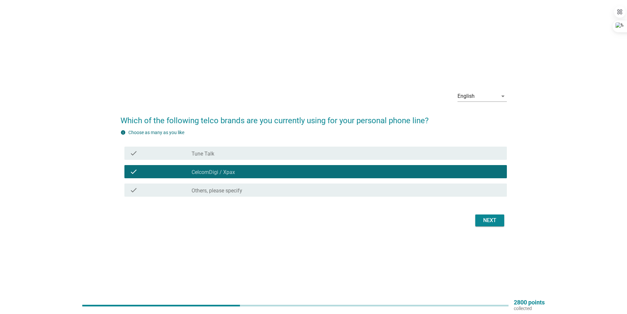
click at [357, 183] on div "check check_box Others, please specify" at bounding box center [316, 189] width 383 height 13
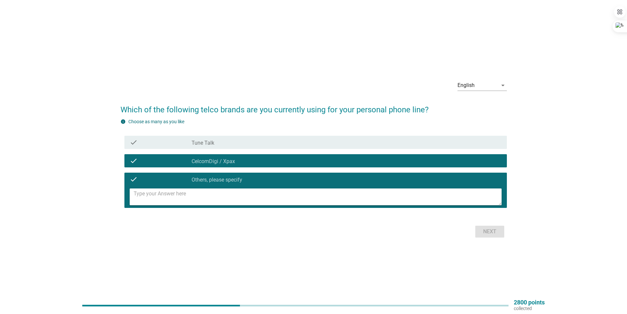
click at [264, 160] on div "check_box CelcomDigi / Xpax" at bounding box center [347, 161] width 310 height 8
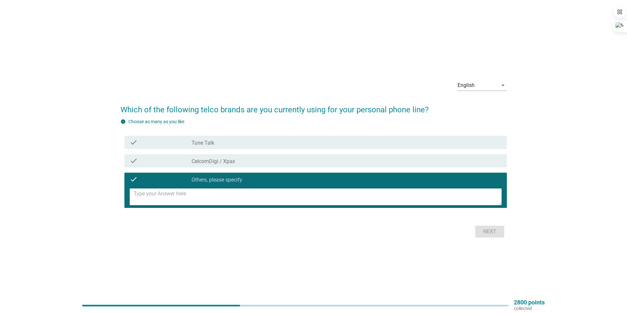
click at [253, 198] on textarea at bounding box center [318, 196] width 368 height 17
type textarea "Hotlink"
click at [488, 234] on div "Next" at bounding box center [490, 232] width 18 height 8
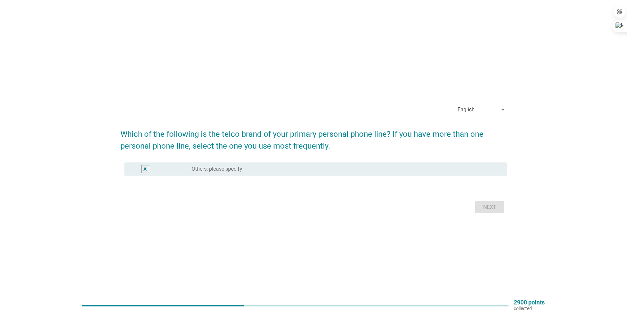
click at [294, 172] on div "radio_button_unchecked Others, please specify" at bounding box center [347, 169] width 310 height 8
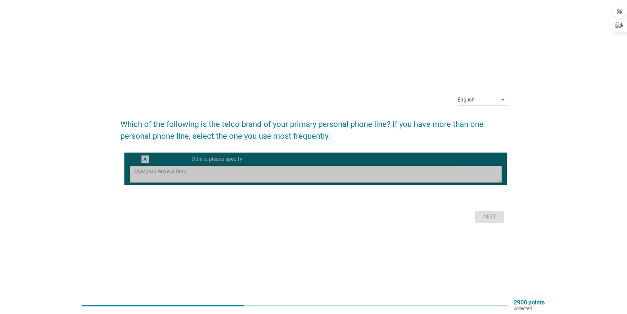
click at [267, 177] on textarea at bounding box center [318, 174] width 368 height 17
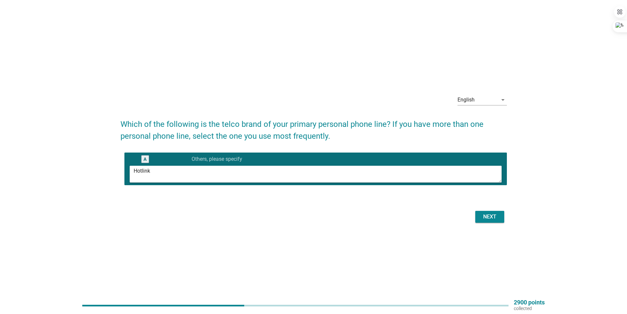
type textarea "Hotlink"
click at [491, 211] on button "Next" at bounding box center [490, 217] width 29 height 12
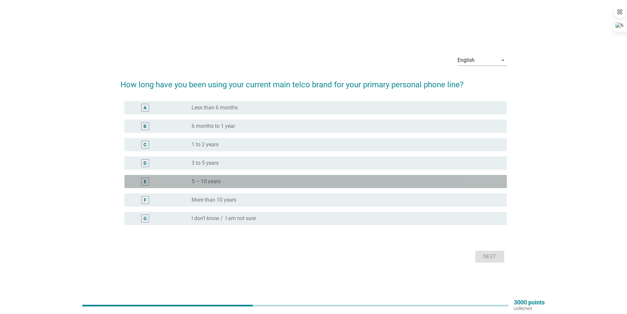
click at [285, 183] on div "radio_button_unchecked 5 – 10 years" at bounding box center [344, 181] width 305 height 7
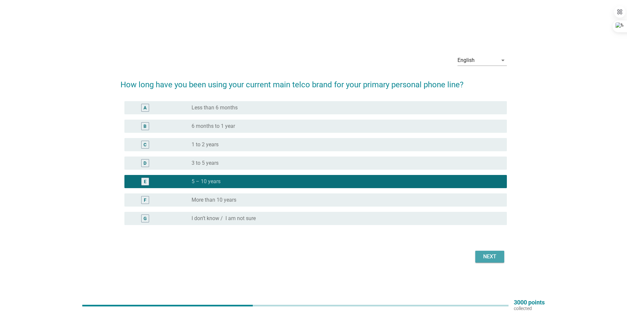
click at [483, 257] on div "Next" at bounding box center [490, 257] width 18 height 8
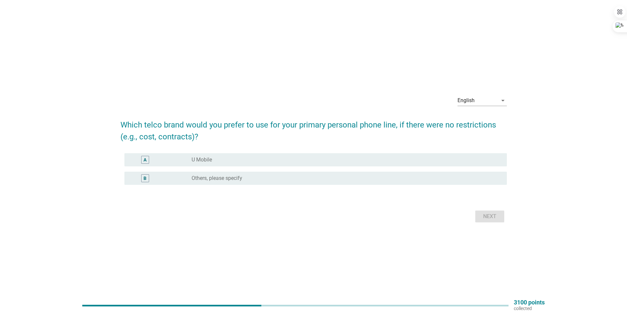
click at [260, 179] on div "radio_button_unchecked Others, please specify" at bounding box center [344, 178] width 305 height 7
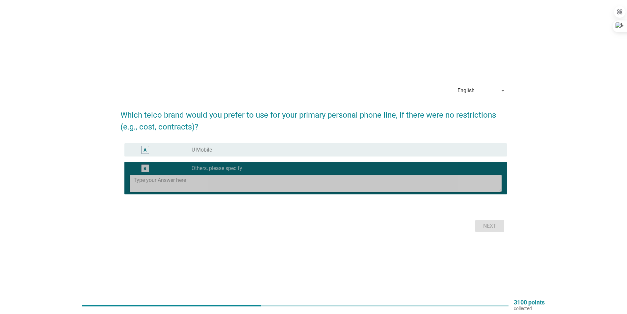
click at [256, 182] on textarea at bounding box center [318, 183] width 368 height 17
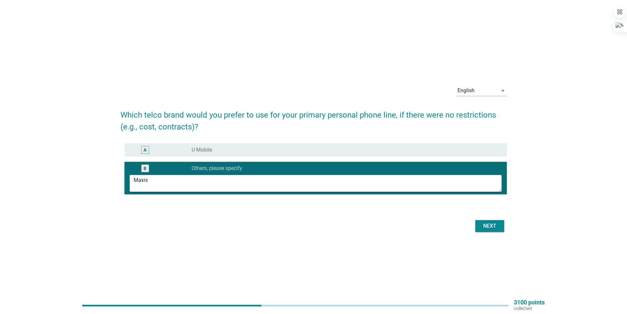
type textarea "Maxis"
click at [488, 227] on div "Next" at bounding box center [490, 226] width 18 height 8
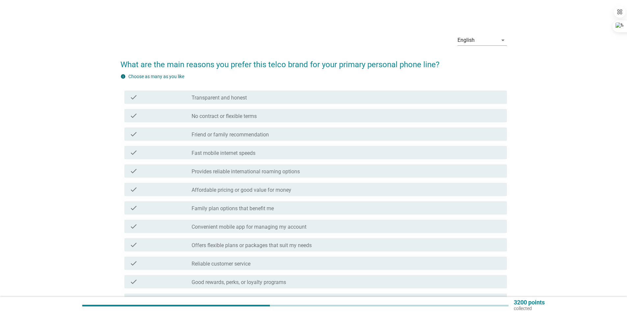
click at [205, 113] on label "No contract or flexible terms" at bounding box center [224, 116] width 65 height 7
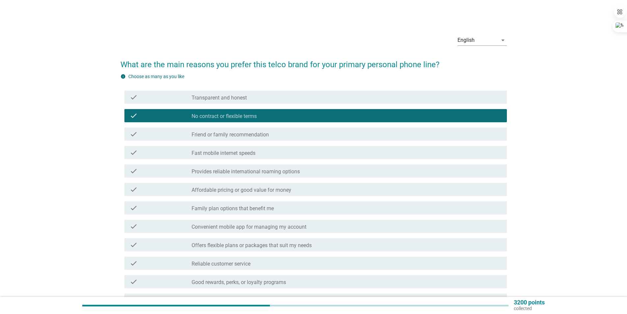
click at [285, 190] on label "Affordable pricing or good value for money" at bounding box center [242, 190] width 100 height 7
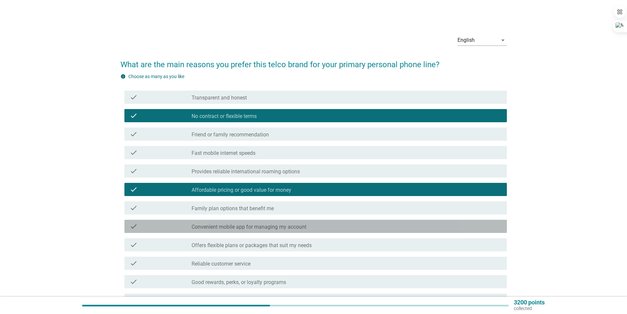
click at [290, 231] on div "check check_box_outline_blank Convenient mobile app for managing my account" at bounding box center [316, 226] width 383 height 13
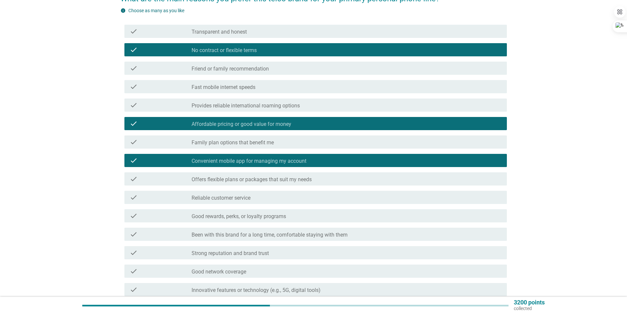
scroll to position [132, 0]
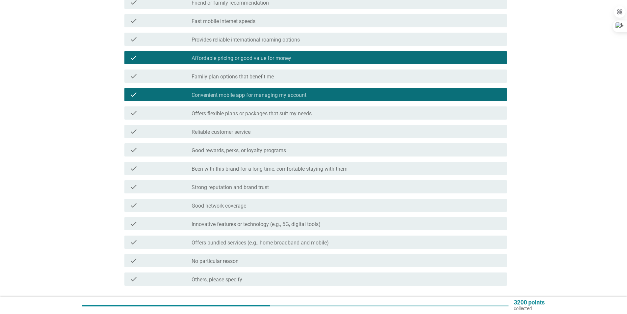
click at [310, 163] on div "check check_box_outline_blank Been with this brand for a long time, comfortable…" at bounding box center [316, 168] width 383 height 13
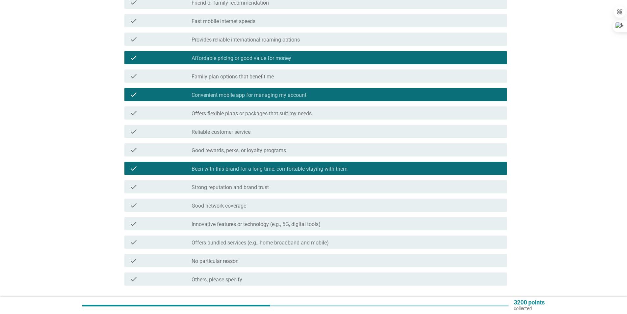
click at [309, 198] on div "check check_box_outline_blank Good network coverage" at bounding box center [314, 205] width 387 height 18
click at [307, 212] on div "check check_box_outline_blank Good network coverage" at bounding box center [314, 205] width 387 height 18
click at [266, 206] on div "check_box_outline_blank Good network coverage" at bounding box center [347, 205] width 310 height 8
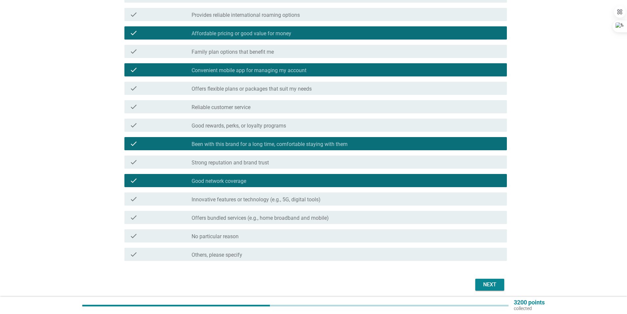
scroll to position [182, 0]
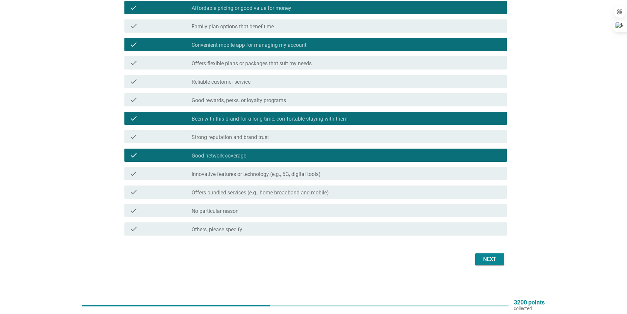
click at [495, 260] on div "Next" at bounding box center [490, 259] width 18 height 8
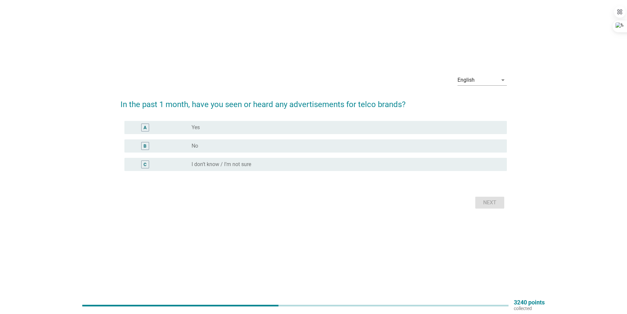
scroll to position [0, 0]
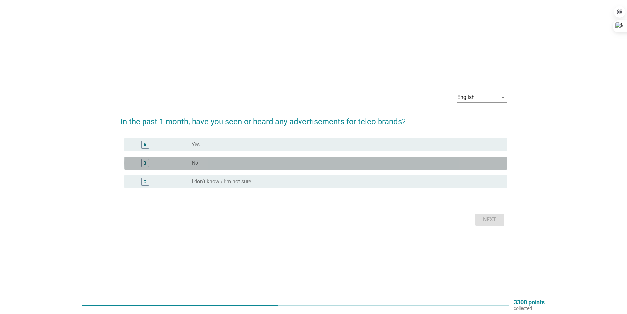
click at [239, 161] on div "radio_button_unchecked No" at bounding box center [344, 163] width 305 height 7
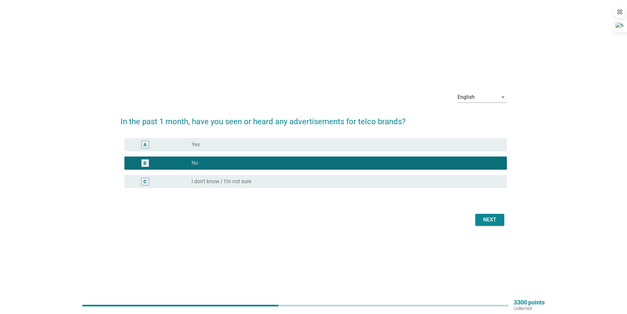
click at [489, 221] on div "Next" at bounding box center [490, 220] width 18 height 8
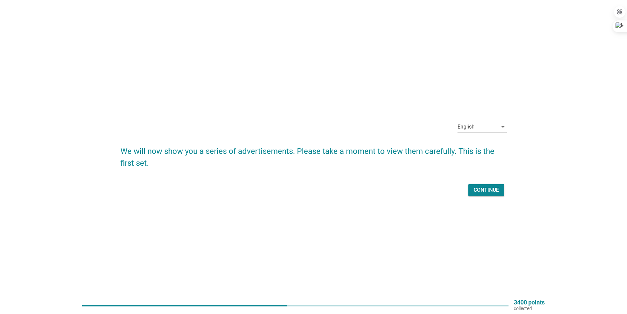
click at [480, 193] on div "Continue" at bounding box center [486, 190] width 25 height 8
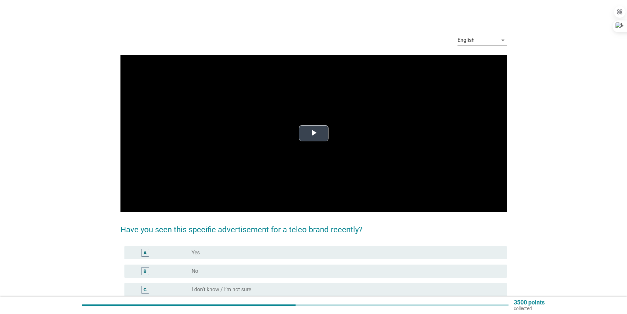
click at [314, 133] on span "Video Player" at bounding box center [314, 133] width 0 height 0
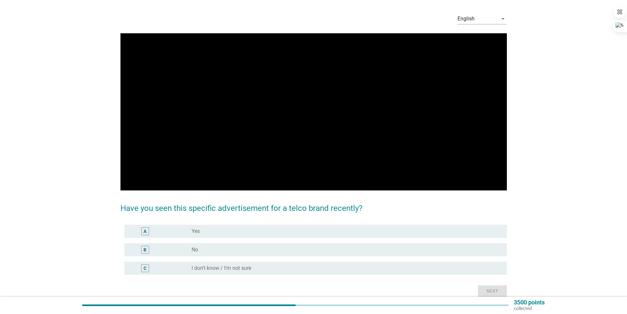
scroll to position [33, 0]
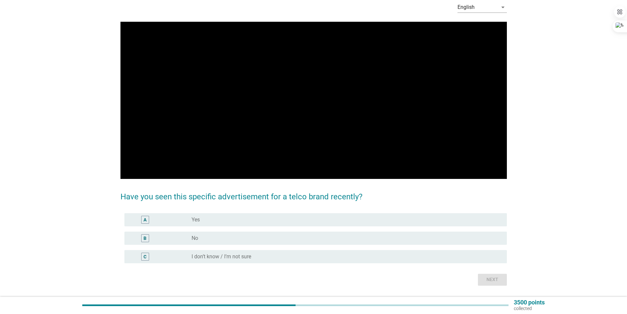
click at [253, 240] on div "radio_button_unchecked No" at bounding box center [344, 238] width 305 height 7
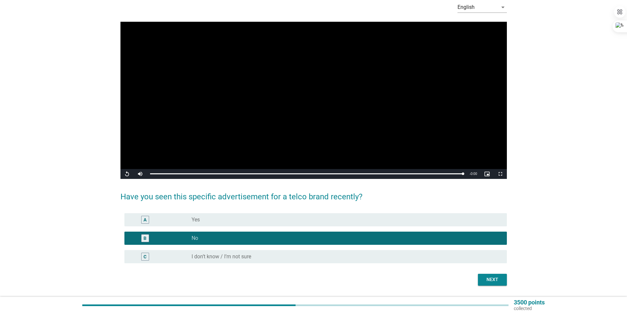
click at [482, 278] on button "Next" at bounding box center [492, 280] width 29 height 12
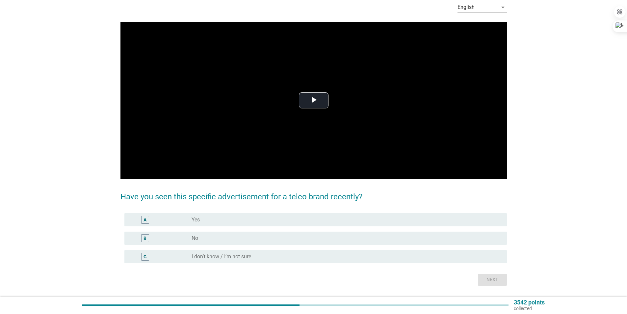
scroll to position [0, 0]
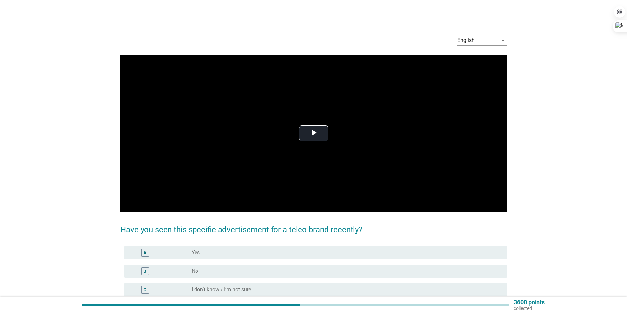
click at [295, 269] on div "radio_button_unchecked No" at bounding box center [344, 271] width 305 height 7
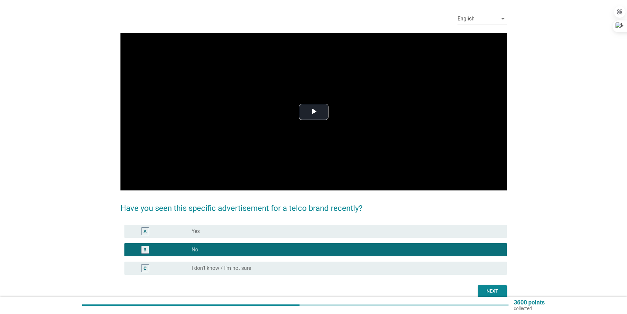
scroll to position [33, 0]
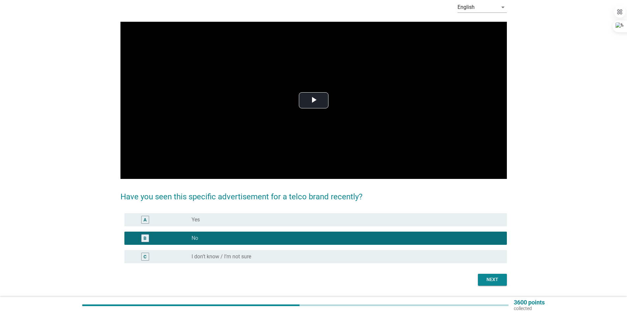
click at [485, 281] on div "Next" at bounding box center [493, 279] width 18 height 7
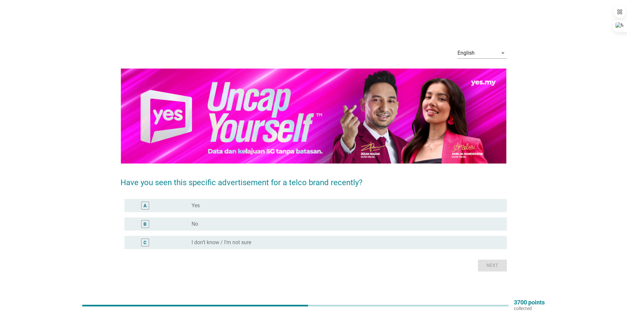
click at [216, 220] on div "radio_button_unchecked No" at bounding box center [347, 224] width 310 height 8
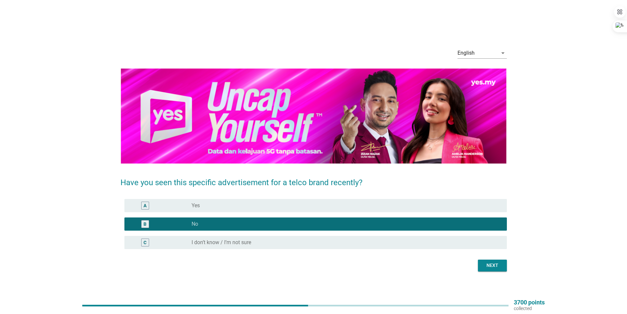
click at [490, 263] on div "Next" at bounding box center [493, 265] width 18 height 7
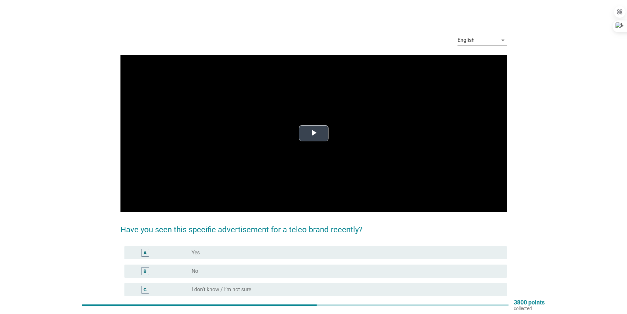
click at [314, 133] on span "Video Player" at bounding box center [314, 133] width 0 height 0
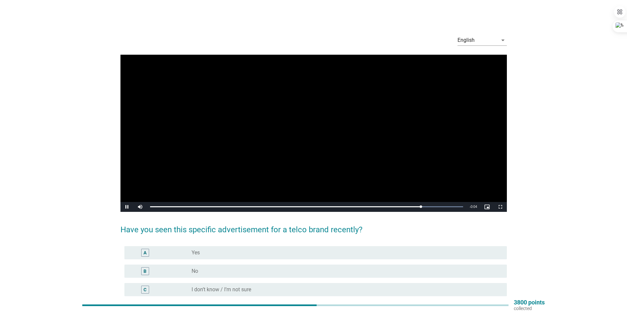
click at [221, 271] on div "radio_button_unchecked No" at bounding box center [344, 271] width 305 height 7
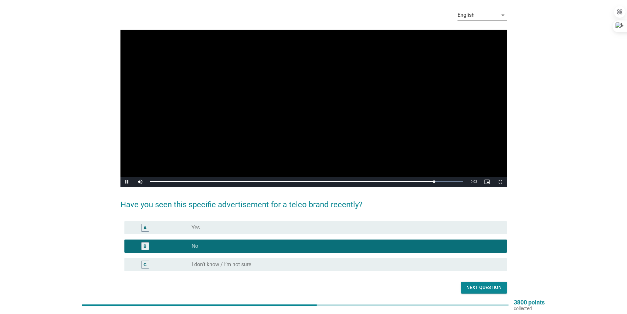
scroll to position [51, 0]
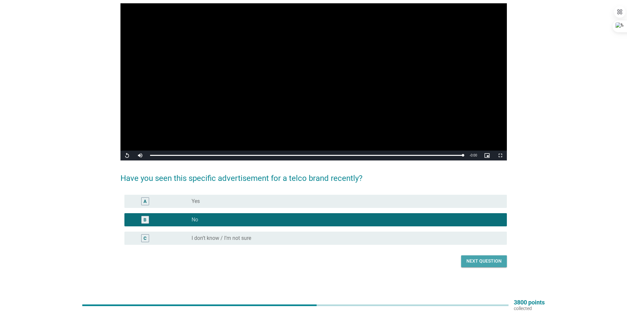
click at [490, 259] on div "Next question" at bounding box center [484, 261] width 35 height 7
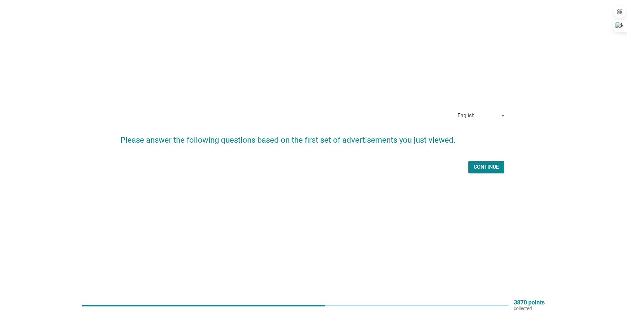
scroll to position [0, 0]
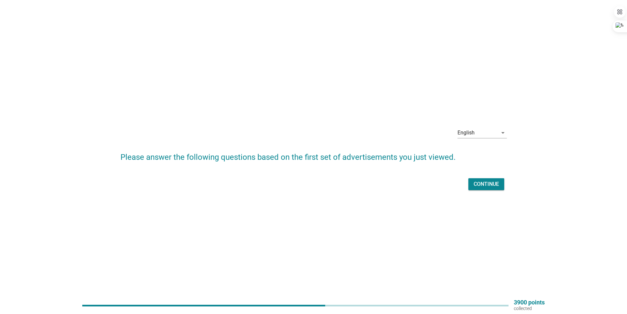
click at [481, 179] on button "Continue" at bounding box center [487, 184] width 36 height 12
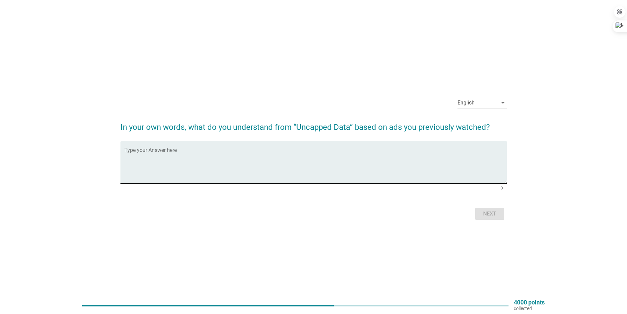
click at [173, 168] on textarea "Type your Answer here" at bounding box center [316, 166] width 383 height 35
click at [147, 153] on textarea "unlimited data" at bounding box center [316, 166] width 383 height 35
type textarea "unlimited usage of data"
click at [479, 211] on button "Next" at bounding box center [490, 214] width 29 height 12
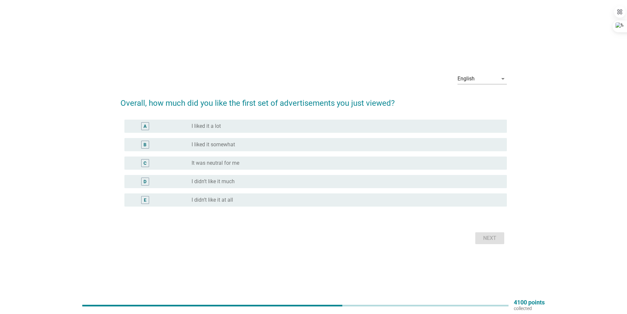
click at [246, 121] on div "A radio_button_unchecked I liked it a lot" at bounding box center [316, 126] width 383 height 13
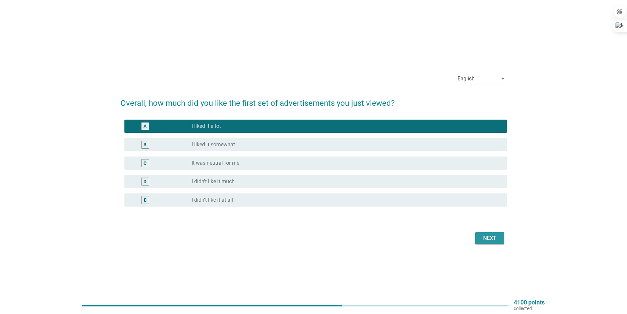
click at [500, 241] on button "Next" at bounding box center [490, 238] width 29 height 12
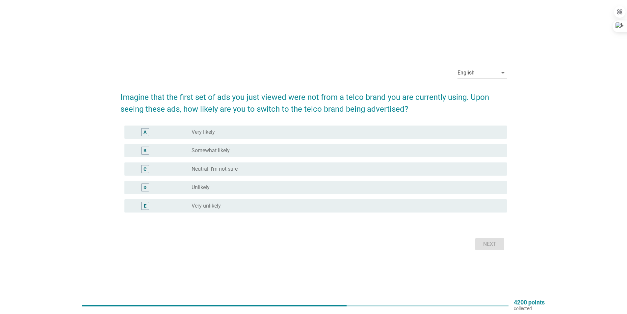
click at [242, 134] on div "radio_button_unchecked Very likely" at bounding box center [344, 132] width 305 height 7
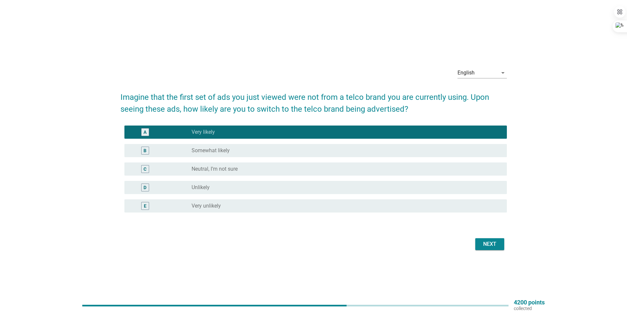
click at [283, 172] on div "radio_button_unchecked Neutral, I’m not sure" at bounding box center [344, 169] width 305 height 7
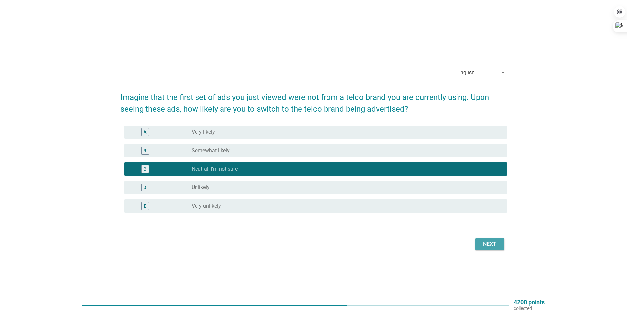
click at [489, 243] on div "Next" at bounding box center [490, 244] width 18 height 8
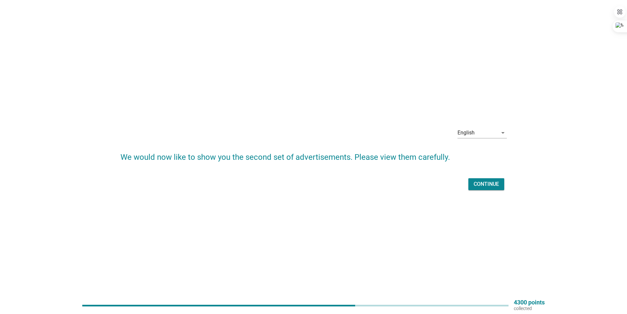
click at [494, 186] on div "Continue" at bounding box center [486, 184] width 25 height 8
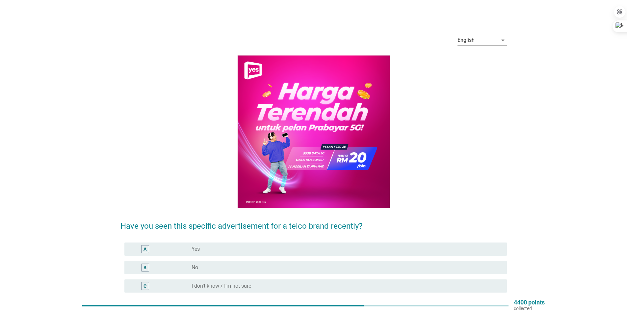
click at [251, 254] on div "A radio_button_unchecked Yes" at bounding box center [316, 248] width 383 height 13
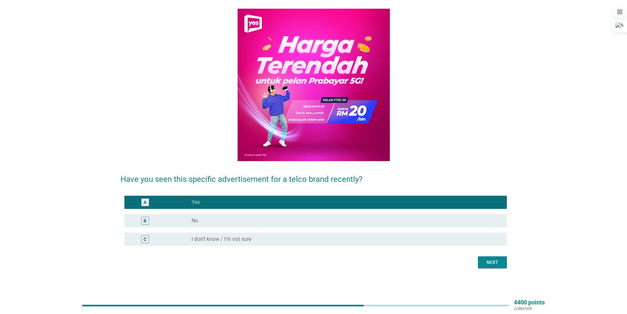
scroll to position [48, 0]
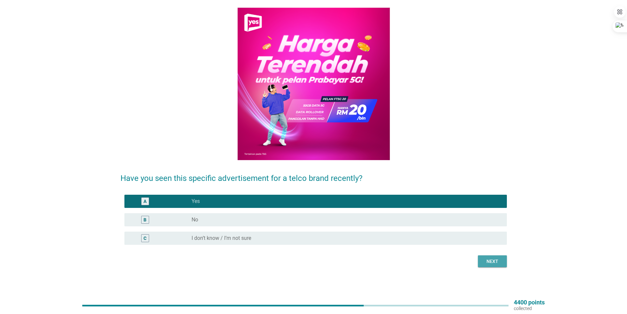
click at [496, 263] on div "Next" at bounding box center [493, 261] width 18 height 7
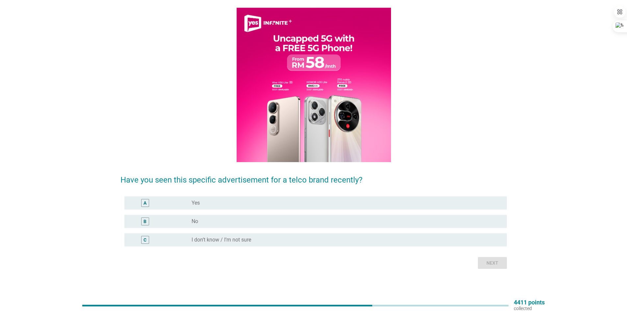
scroll to position [0, 0]
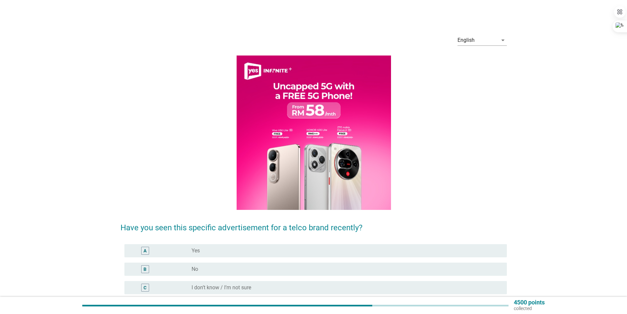
click at [225, 249] on div "radio_button_unchecked Yes" at bounding box center [344, 250] width 305 height 7
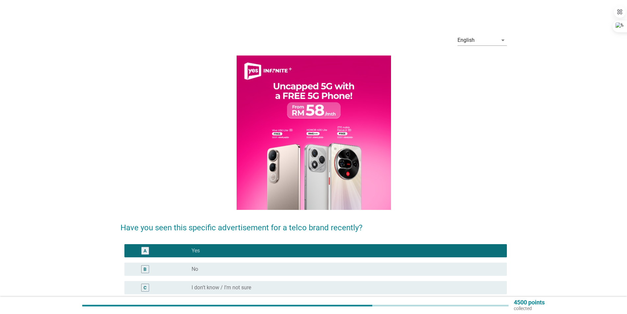
scroll to position [49, 0]
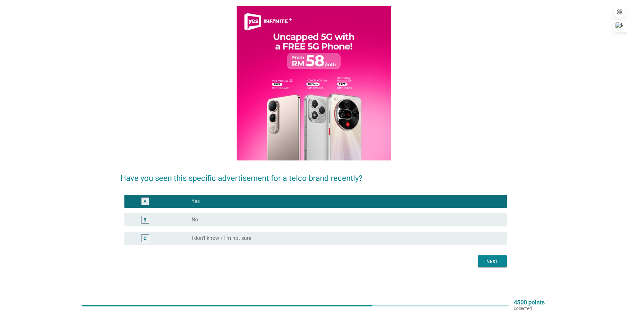
click at [493, 265] on button "Next" at bounding box center [492, 261] width 29 height 12
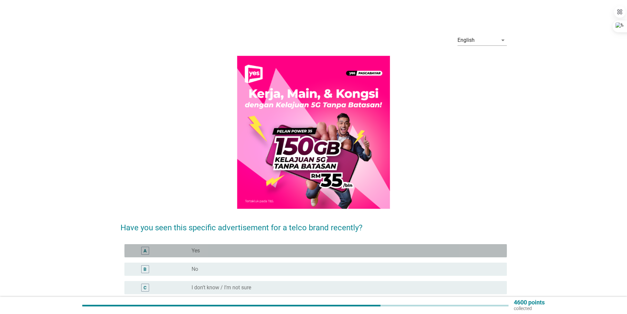
click at [325, 249] on div "radio_button_unchecked Yes" at bounding box center [344, 250] width 305 height 7
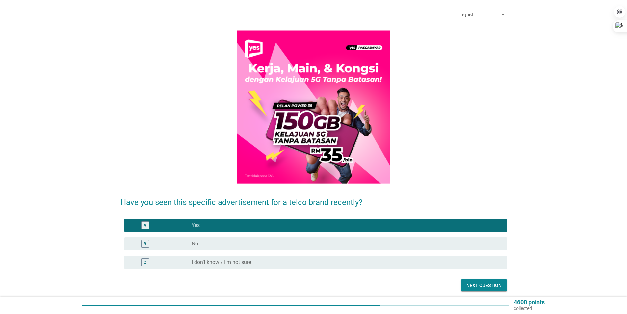
scroll to position [49, 0]
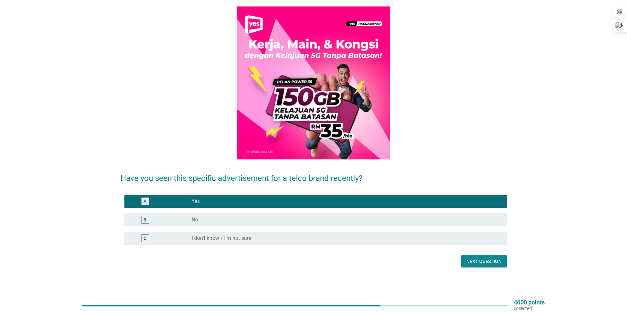
click at [485, 261] on div "Next question" at bounding box center [484, 261] width 35 height 7
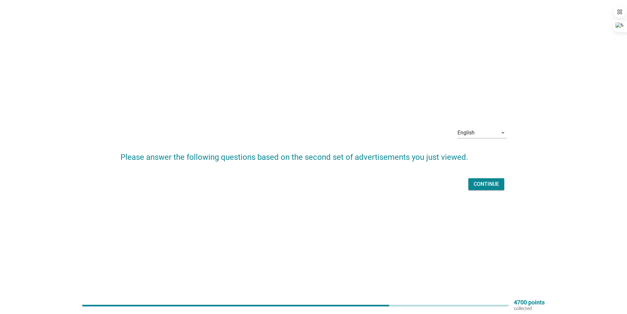
click at [484, 185] on div "Continue" at bounding box center [486, 184] width 25 height 8
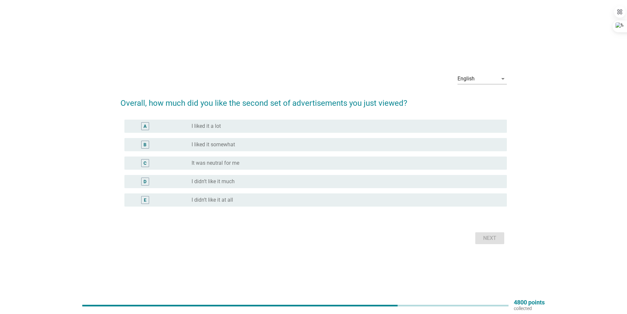
click at [273, 136] on div "B radio_button_unchecked I liked it somewhat" at bounding box center [314, 144] width 387 height 18
click at [289, 146] on div "radio_button_unchecked I liked it somewhat" at bounding box center [344, 144] width 305 height 7
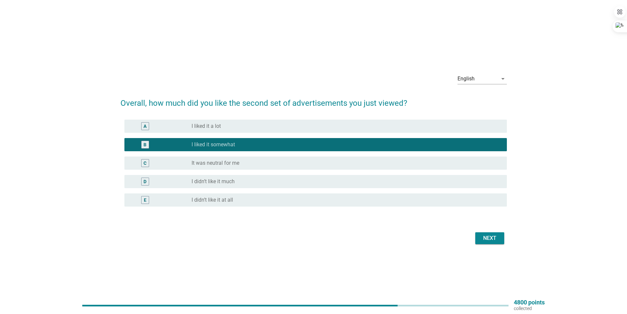
click at [488, 240] on div "Next" at bounding box center [490, 238] width 18 height 8
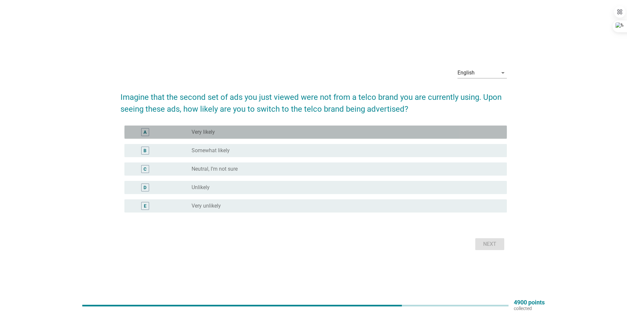
click at [260, 137] on div "A radio_button_unchecked Very likely" at bounding box center [316, 131] width 383 height 13
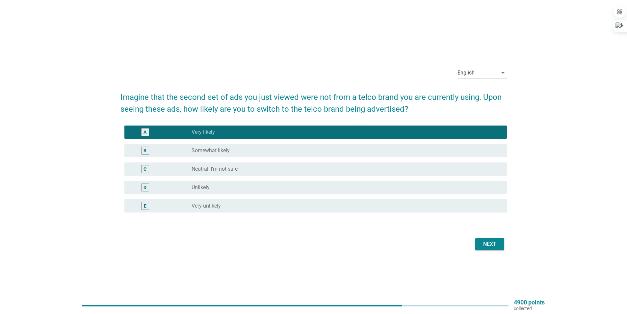
click at [294, 166] on div "radio_button_unchecked Neutral, I’m not sure" at bounding box center [344, 169] width 305 height 7
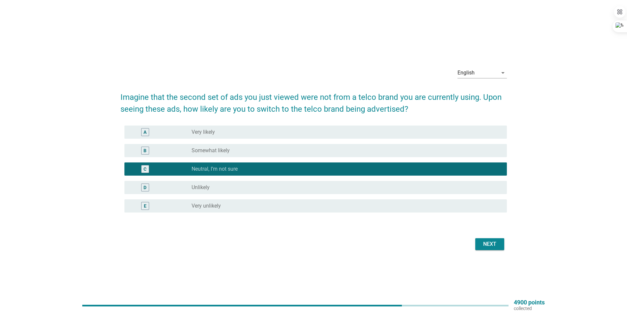
click at [333, 156] on div "B radio_button_unchecked Somewhat likely" at bounding box center [316, 150] width 383 height 13
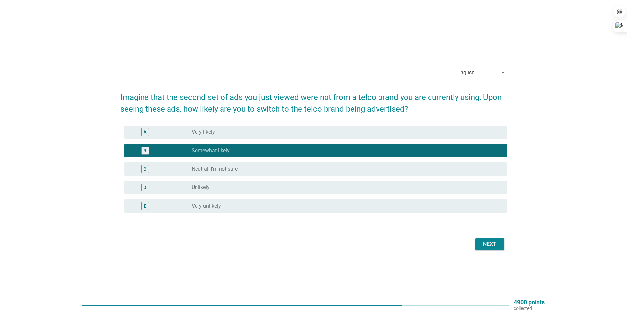
click at [492, 242] on div "Next" at bounding box center [490, 244] width 18 height 8
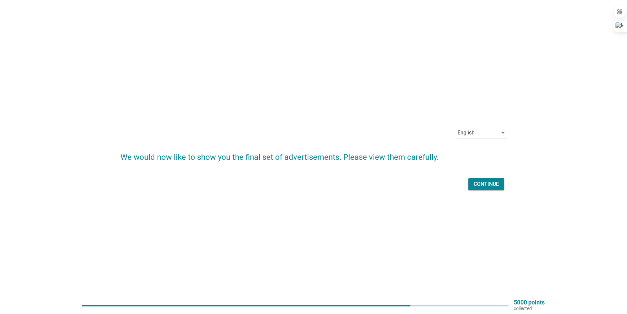
click at [500, 186] on button "Continue" at bounding box center [487, 184] width 36 height 12
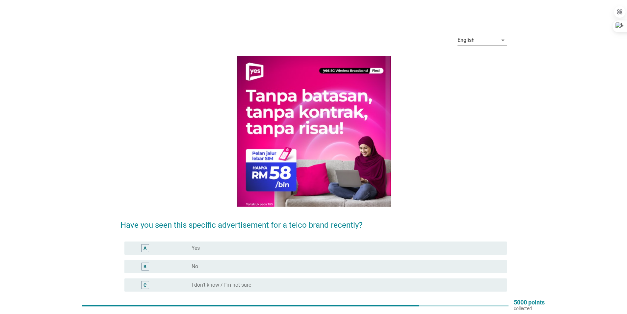
click at [260, 246] on div "radio_button_unchecked Yes" at bounding box center [344, 248] width 305 height 7
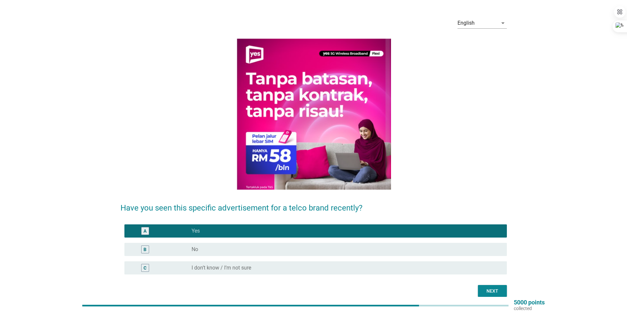
scroll to position [47, 0]
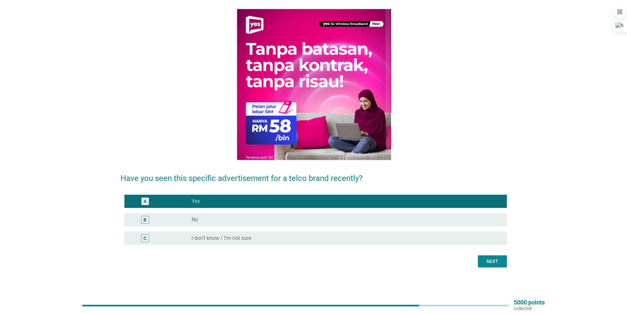
click at [491, 260] on div "Next" at bounding box center [493, 261] width 18 height 7
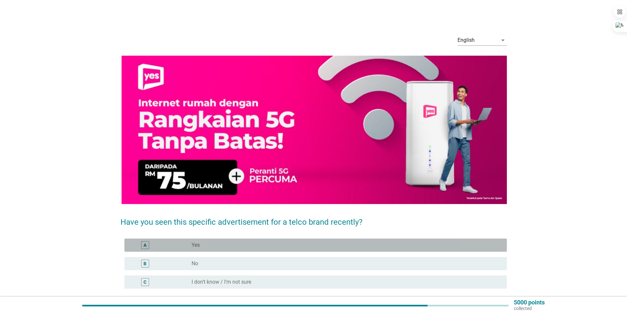
drag, startPoint x: 286, startPoint y: 241, endPoint x: 306, endPoint y: 246, distance: 20.6
click at [287, 243] on div "radio_button_unchecked Yes" at bounding box center [347, 245] width 310 height 8
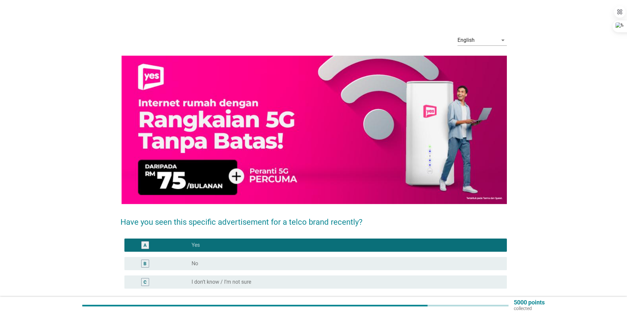
scroll to position [44, 0]
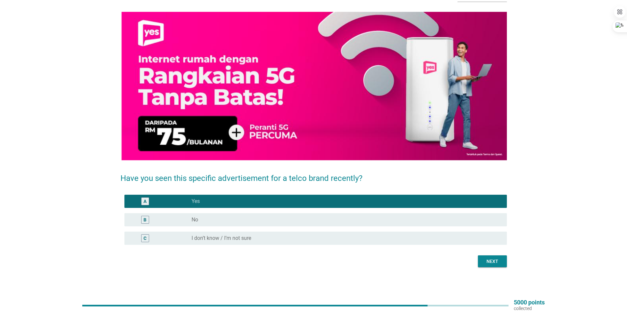
click at [499, 264] on div "Next" at bounding box center [493, 261] width 18 height 7
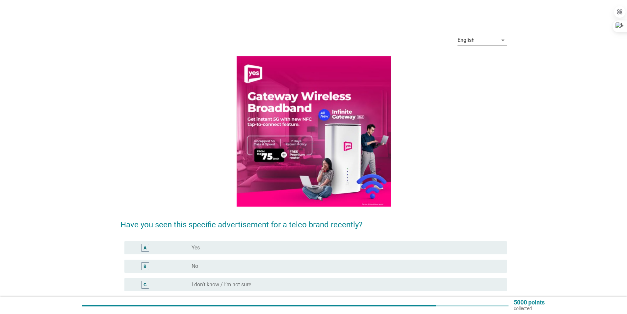
click at [398, 260] on div "B radio_button_unchecked No" at bounding box center [316, 266] width 383 height 13
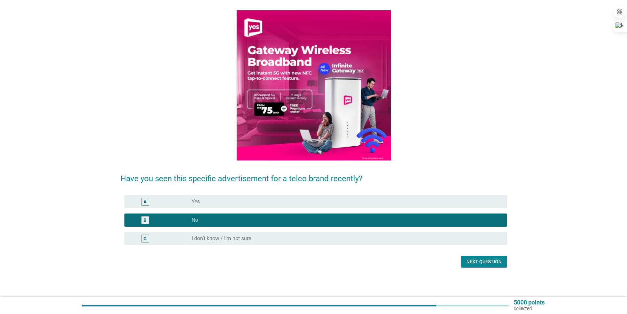
scroll to position [46, 0]
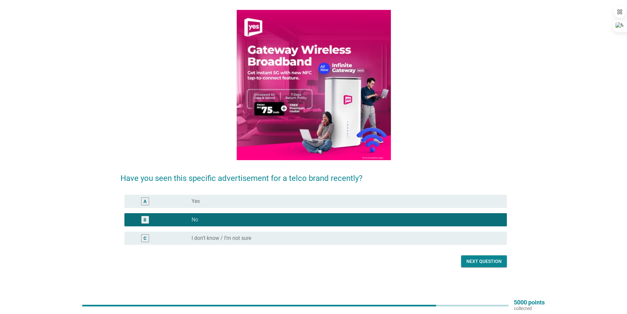
click at [324, 208] on div "A radio_button_unchecked Yes" at bounding box center [314, 201] width 387 height 18
click at [293, 194] on div "A radio_button_unchecked Yes" at bounding box center [314, 201] width 387 height 18
click at [338, 207] on div "A radio_button_unchecked Yes" at bounding box center [316, 201] width 383 height 13
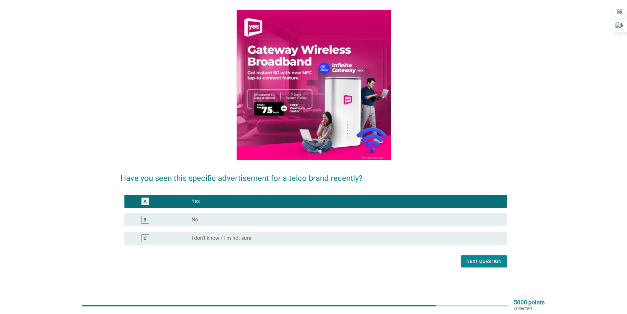
click at [495, 262] on div "Next question" at bounding box center [484, 261] width 35 height 7
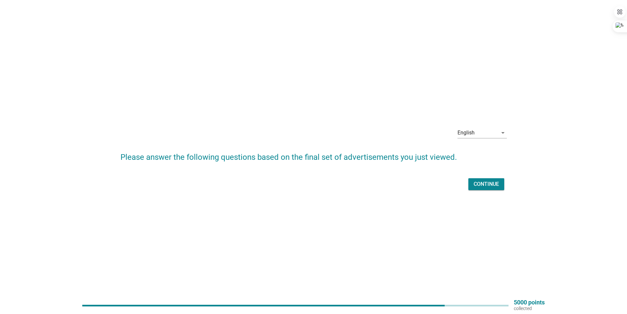
click at [495, 187] on div "Continue" at bounding box center [486, 184] width 25 height 8
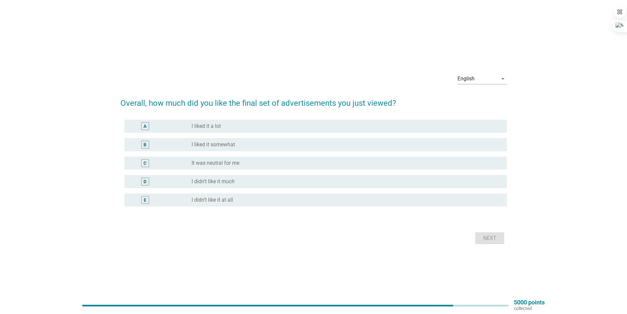
click at [203, 141] on div "radio_button_unchecked I liked it somewhat" at bounding box center [347, 145] width 310 height 8
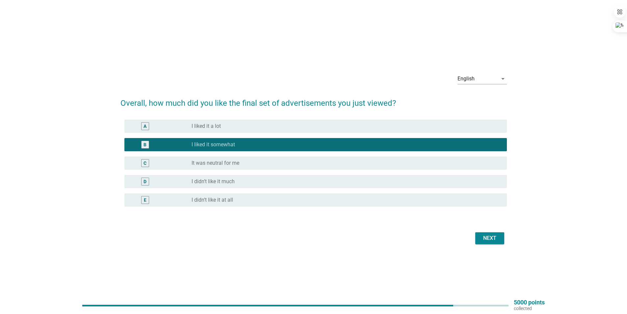
click at [498, 241] on div "Next" at bounding box center [490, 238] width 18 height 8
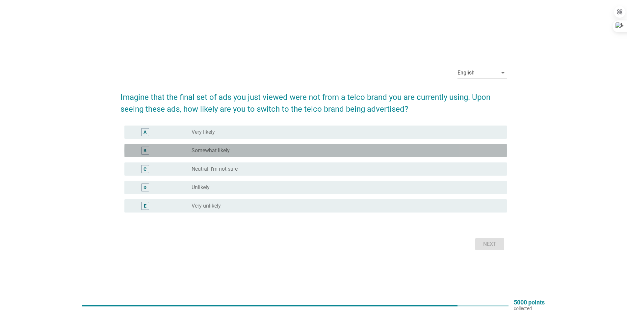
click at [275, 155] on div "B radio_button_unchecked Somewhat likely" at bounding box center [316, 150] width 383 height 13
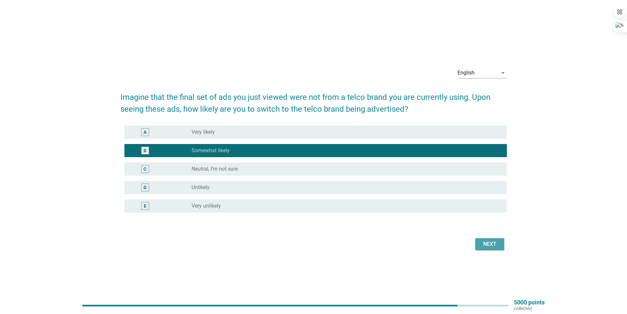
click at [488, 240] on div "Next" at bounding box center [490, 244] width 18 height 8
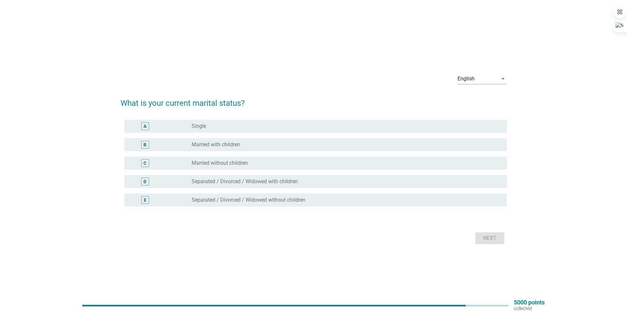
click at [257, 144] on div "radio_button_unchecked Married with children" at bounding box center [344, 144] width 305 height 7
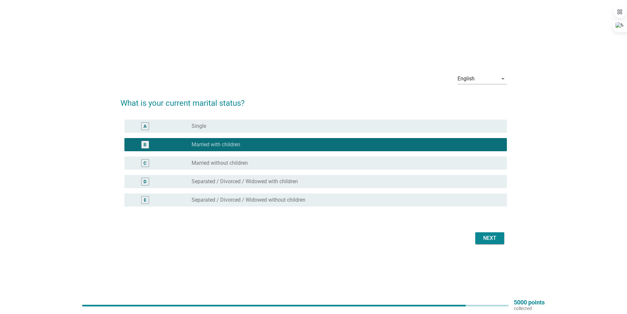
click at [490, 236] on div "Next" at bounding box center [490, 238] width 18 height 8
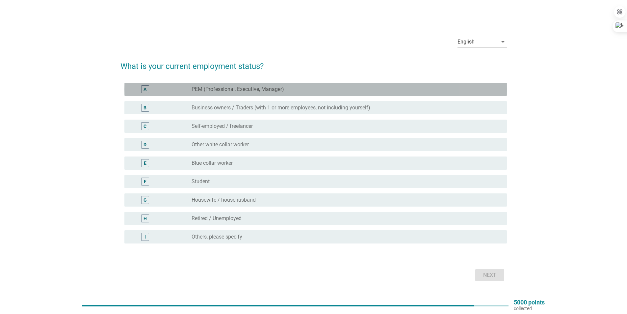
click at [229, 95] on div "A radio_button_unchecked PEM (Professional, Executive, Manager)" at bounding box center [316, 89] width 383 height 13
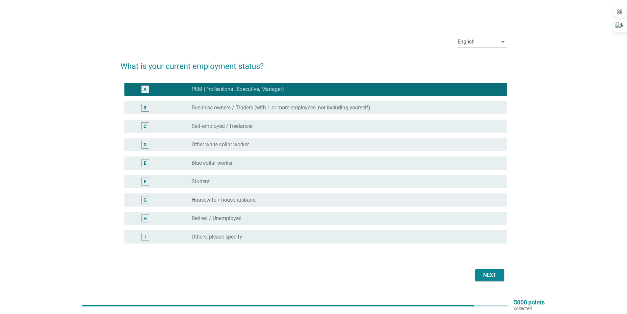
click at [485, 274] on div "Next" at bounding box center [490, 275] width 18 height 8
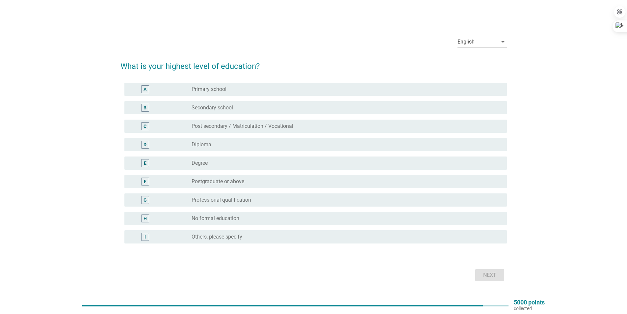
click at [259, 182] on div "radio_button_unchecked Postgraduate or above" at bounding box center [344, 181] width 305 height 7
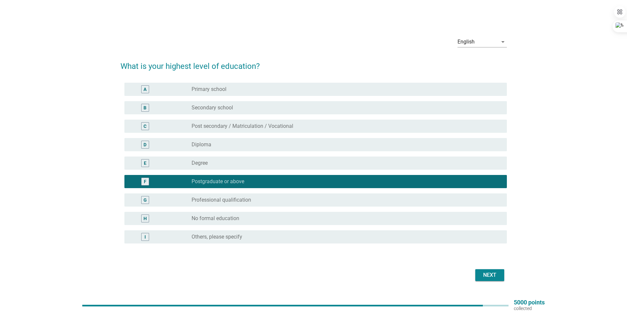
click at [481, 275] on div "Next" at bounding box center [490, 275] width 18 height 8
